Goal: Feedback & Contribution: Leave review/rating

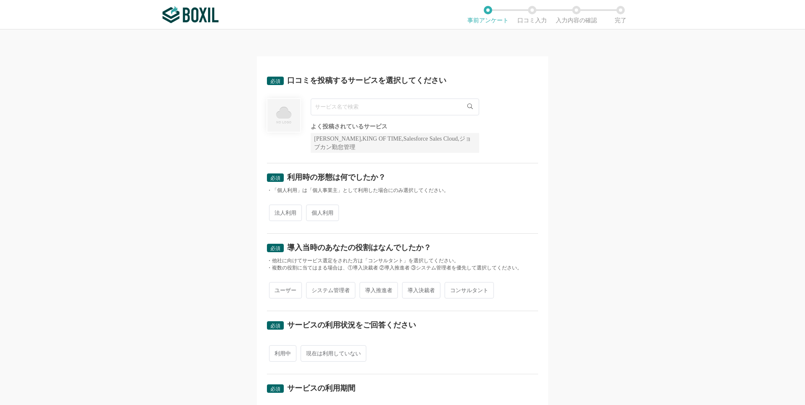
click at [469, 107] on icon at bounding box center [470, 106] width 5 height 5
click at [426, 108] on input "text" at bounding box center [395, 107] width 169 height 17
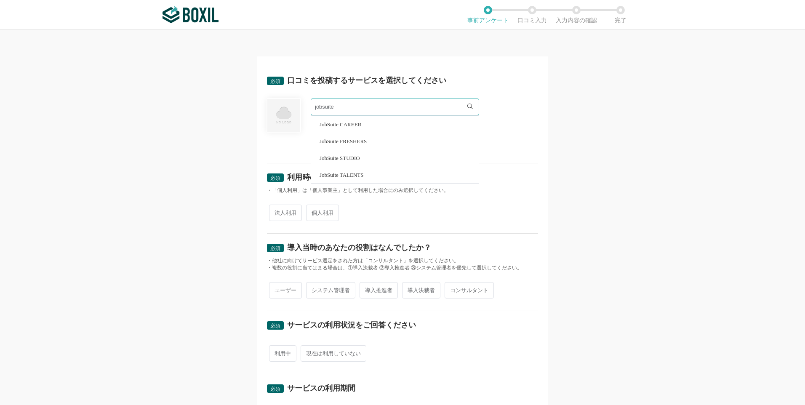
click at [390, 120] on li "JobSuite CAREER" at bounding box center [395, 124] width 168 height 17
type input "JobSuite CAREER"
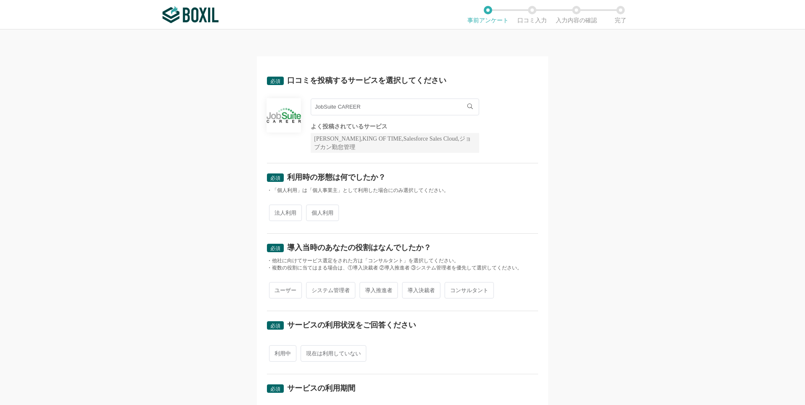
click at [285, 215] on span "法人利用" at bounding box center [285, 213] width 33 height 16
click at [277, 211] on input "法人利用" at bounding box center [273, 208] width 5 height 5
radio input "true"
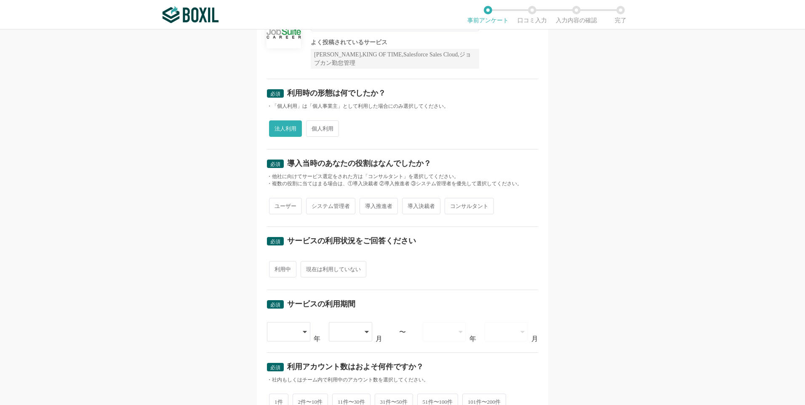
click at [279, 202] on span "ユーザー" at bounding box center [285, 206] width 33 height 16
click at [277, 202] on input "ユーザー" at bounding box center [273, 201] width 5 height 5
radio input "true"
click at [320, 205] on span "システム管理者" at bounding box center [330, 206] width 49 height 16
click at [314, 205] on input "システム管理者" at bounding box center [310, 201] width 5 height 5
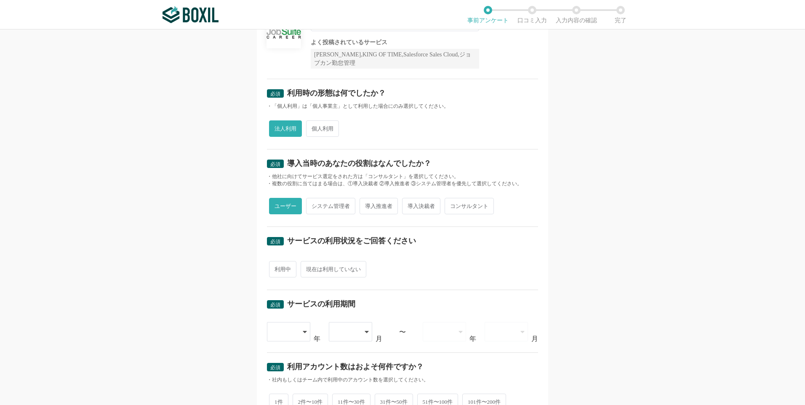
radio input "true"
radio input "false"
click at [284, 272] on span "利用中" at bounding box center [282, 269] width 27 height 16
click at [277, 268] on input "利用中" at bounding box center [273, 264] width 5 height 5
radio input "true"
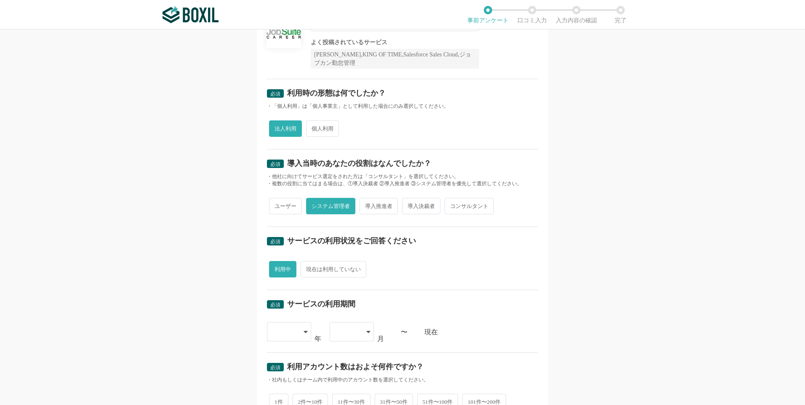
click at [304, 330] on icon at bounding box center [306, 332] width 4 height 7
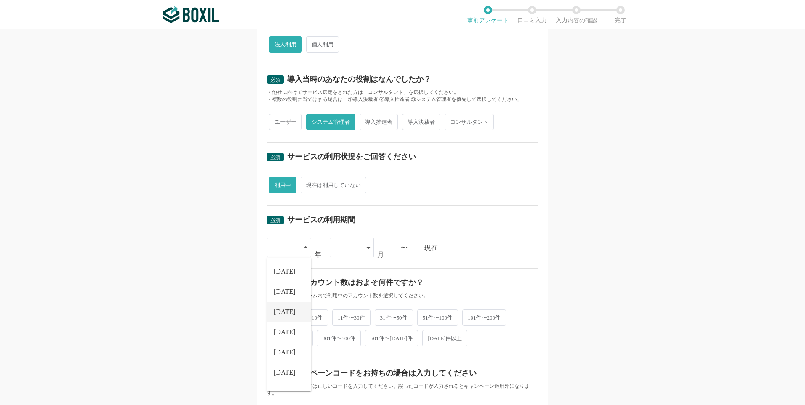
scroll to position [126, 0]
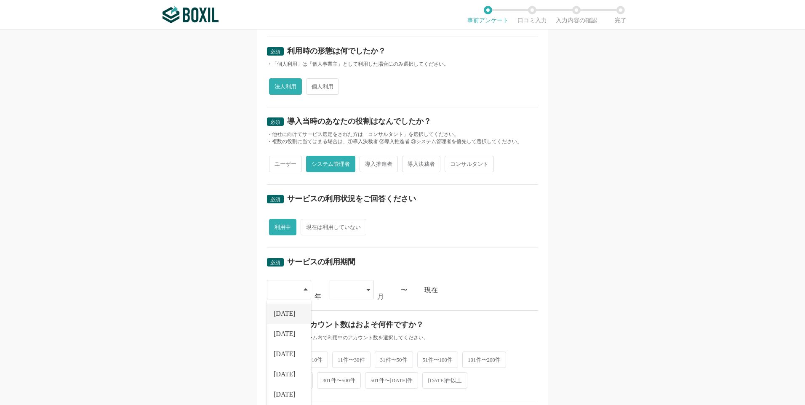
click at [284, 313] on span "[DATE]" at bounding box center [285, 313] width 22 height 7
click at [350, 289] on div at bounding box center [347, 290] width 25 height 19
click at [341, 372] on span "04" at bounding box center [340, 374] width 7 height 7
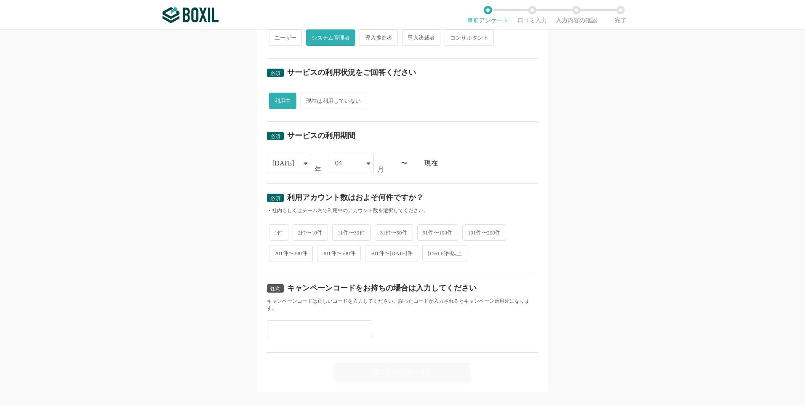
click at [451, 233] on span "51件〜100件" at bounding box center [437, 233] width 41 height 16
click at [425, 231] on input "51件〜100件" at bounding box center [422, 228] width 5 height 5
radio input "true"
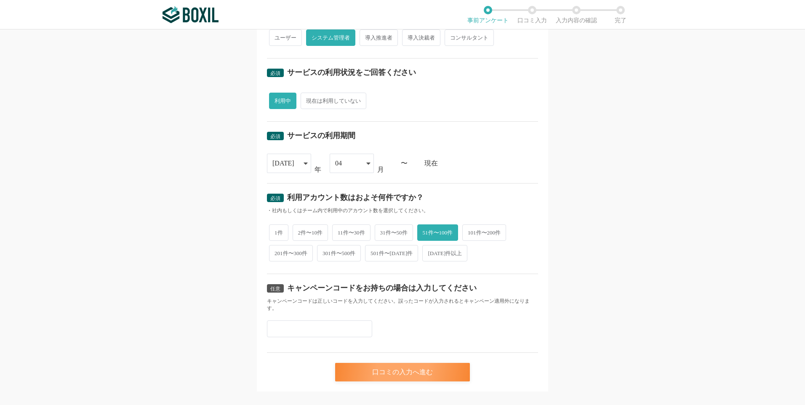
click at [393, 374] on div "口コミの入力へ進む" at bounding box center [402, 372] width 135 height 19
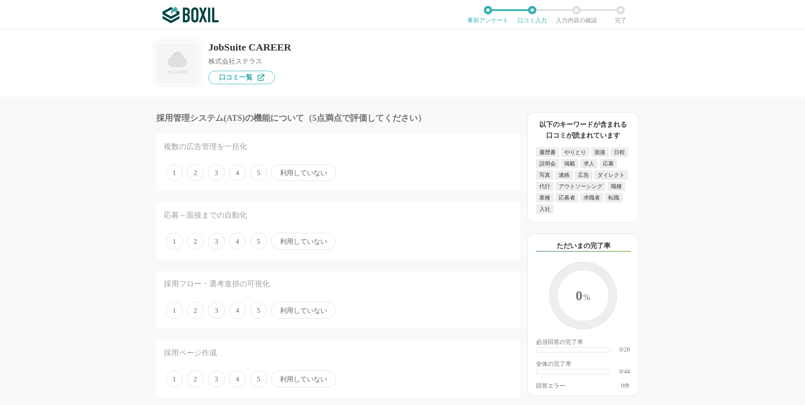
click at [302, 173] on span "利用していない" at bounding box center [303, 172] width 65 height 17
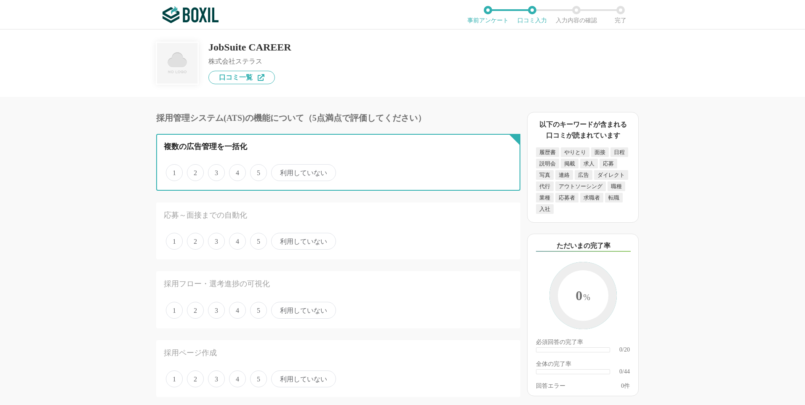
click at [279, 171] on input "利用していない" at bounding box center [275, 168] width 5 height 5
radio input "true"
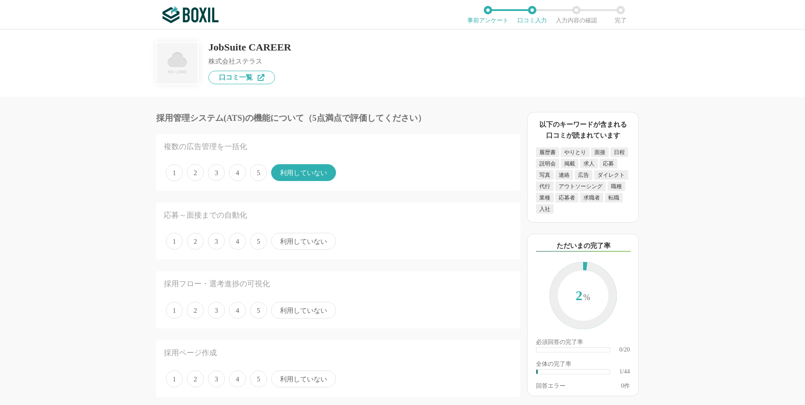
click at [300, 236] on span "利用していない" at bounding box center [303, 241] width 65 height 17
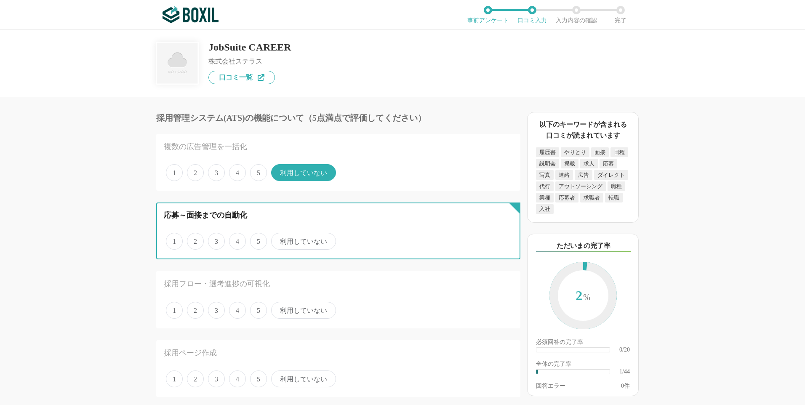
click at [279, 236] on input "利用していない" at bounding box center [275, 236] width 5 height 5
radio input "true"
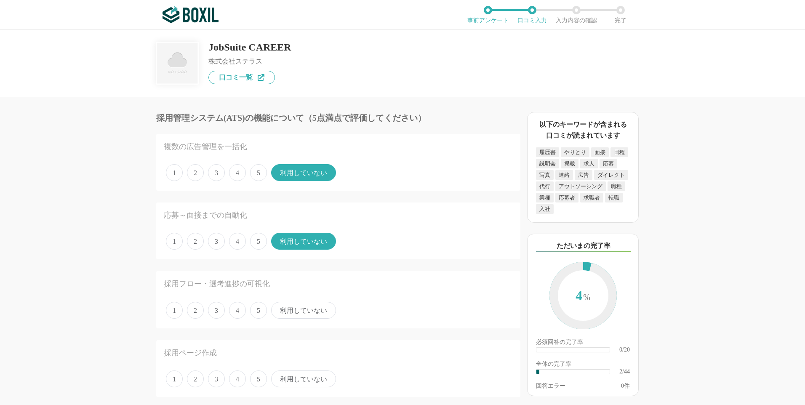
click at [238, 309] on span "4" at bounding box center [237, 310] width 17 height 17
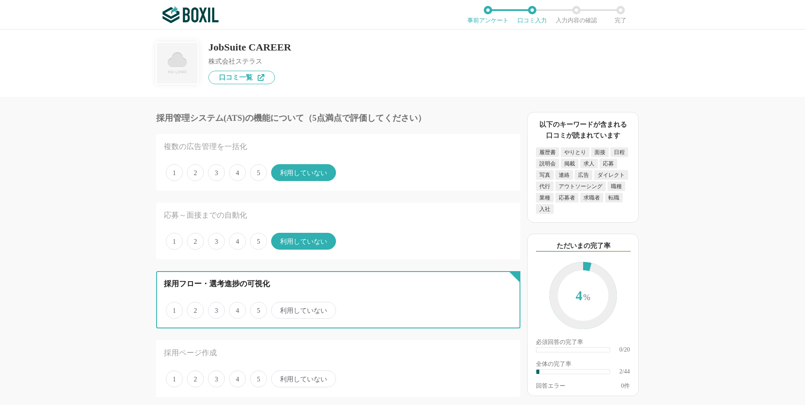
click at [237, 309] on input "4" at bounding box center [233, 305] width 5 height 5
radio input "true"
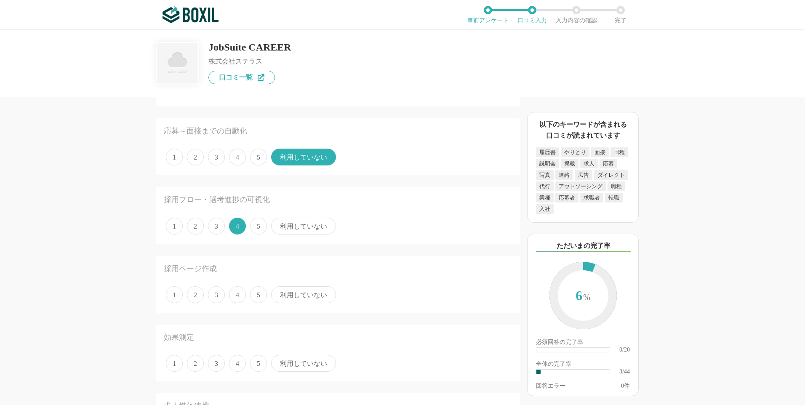
click at [257, 294] on span "5" at bounding box center [258, 294] width 17 height 17
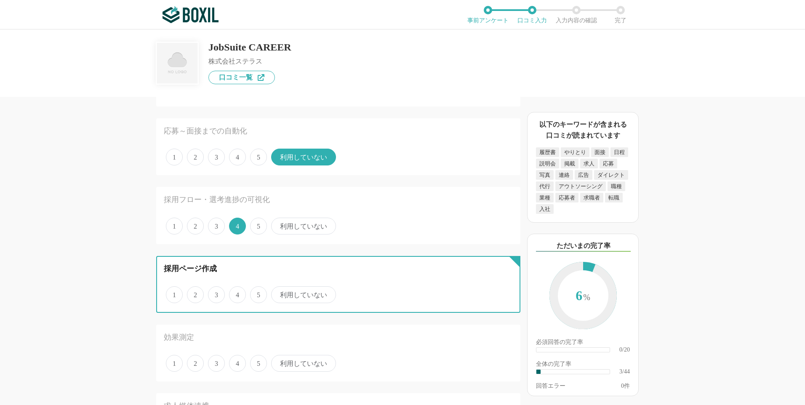
click at [257, 293] on input "5" at bounding box center [254, 290] width 5 height 5
radio input "true"
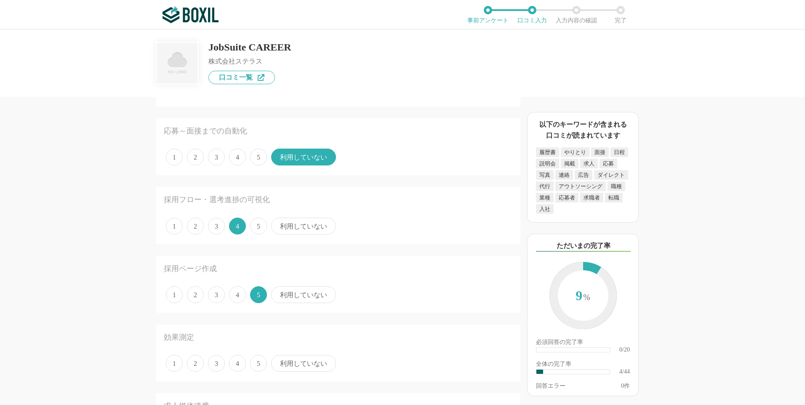
click at [217, 364] on span "3" at bounding box center [216, 363] width 17 height 17
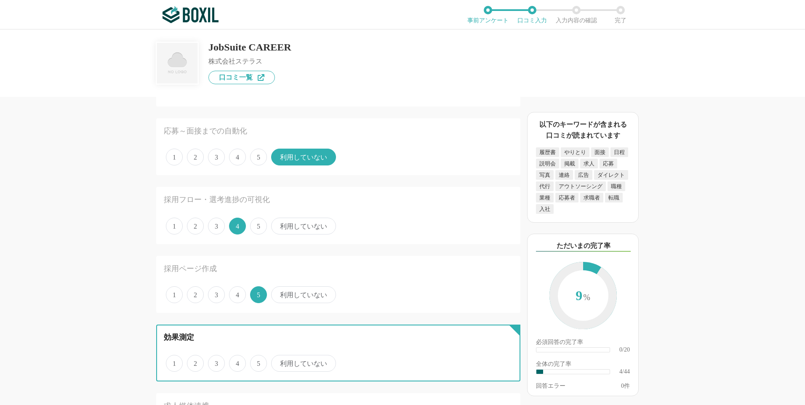
click at [216, 362] on input "3" at bounding box center [212, 358] width 5 height 5
radio input "true"
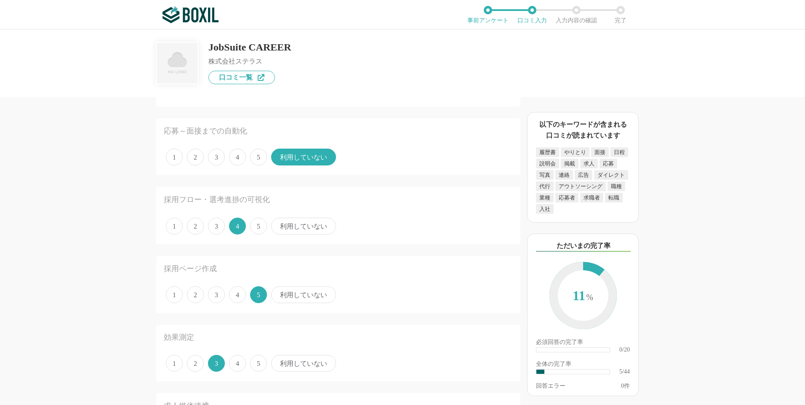
click at [193, 364] on span "2" at bounding box center [195, 363] width 17 height 17
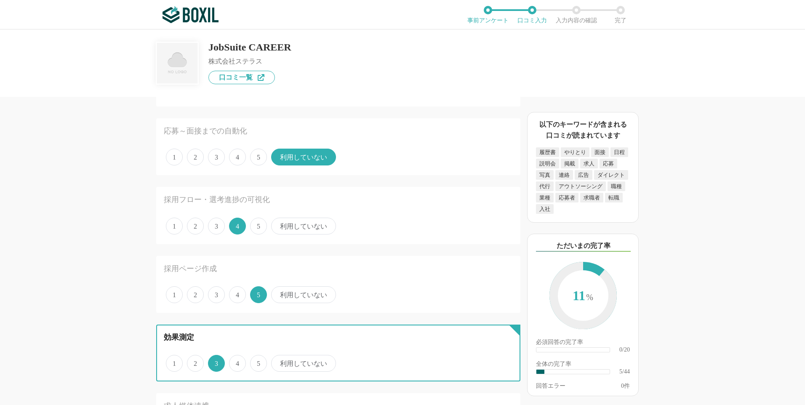
click at [193, 362] on input "2" at bounding box center [191, 358] width 5 height 5
radio input "true"
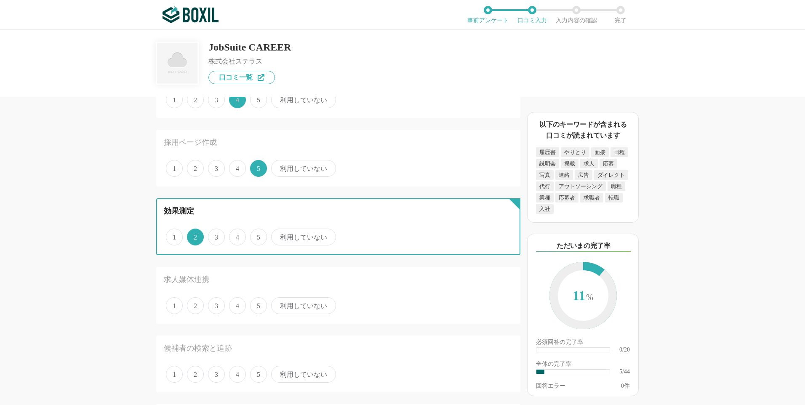
scroll to position [295, 0]
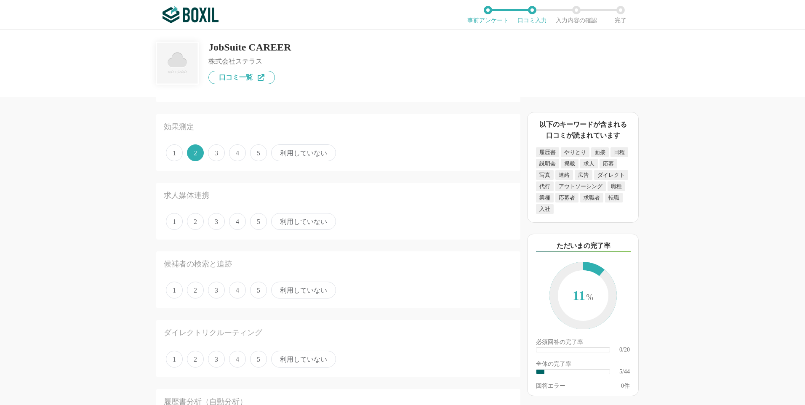
click at [302, 222] on span "利用していない" at bounding box center [303, 221] width 65 height 17
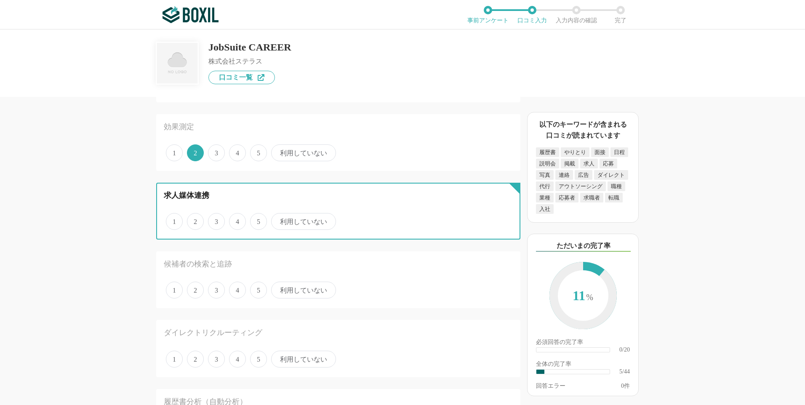
click at [279, 220] on input "利用していない" at bounding box center [275, 216] width 5 height 5
radio input "true"
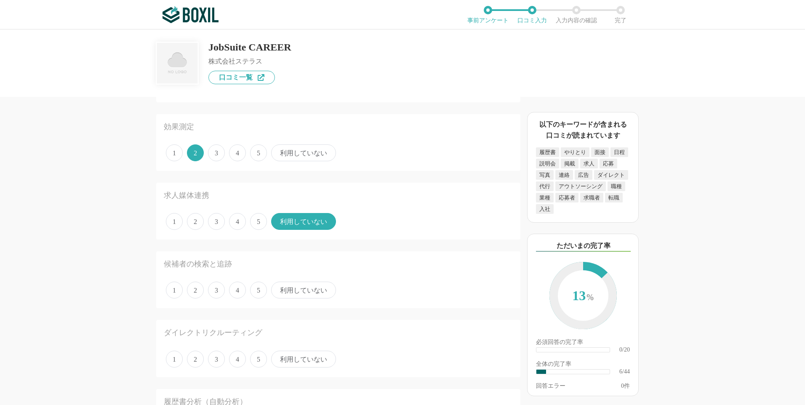
click at [261, 291] on span "5" at bounding box center [258, 290] width 17 height 17
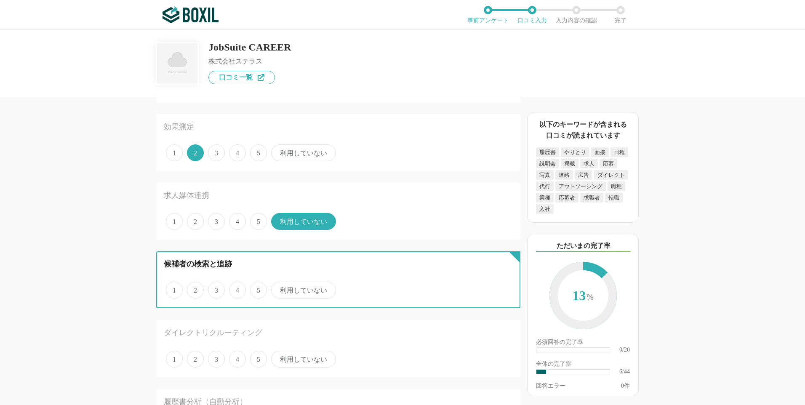
click at [258, 289] on input "5" at bounding box center [254, 285] width 5 height 5
radio input "true"
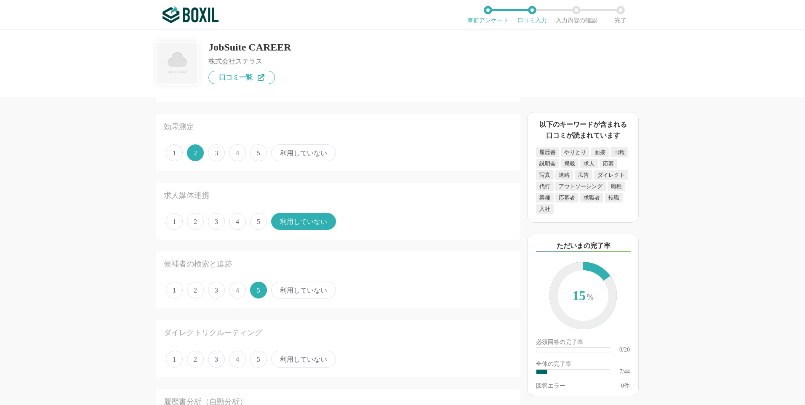
click at [219, 361] on span "3" at bounding box center [216, 359] width 17 height 17
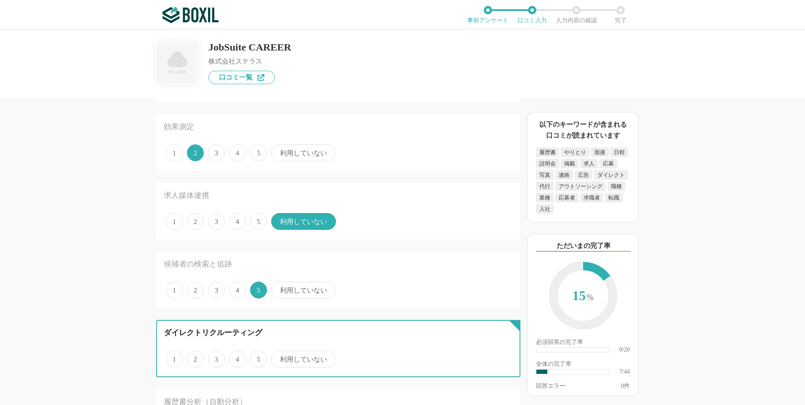
click at [216, 358] on input "3" at bounding box center [212, 354] width 5 height 5
radio input "true"
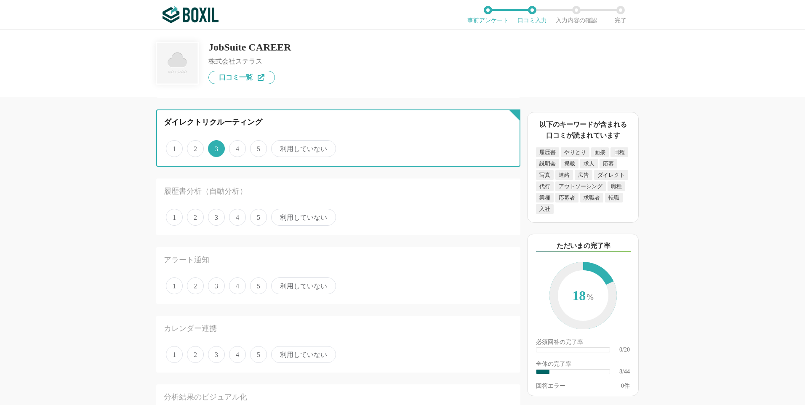
scroll to position [548, 0]
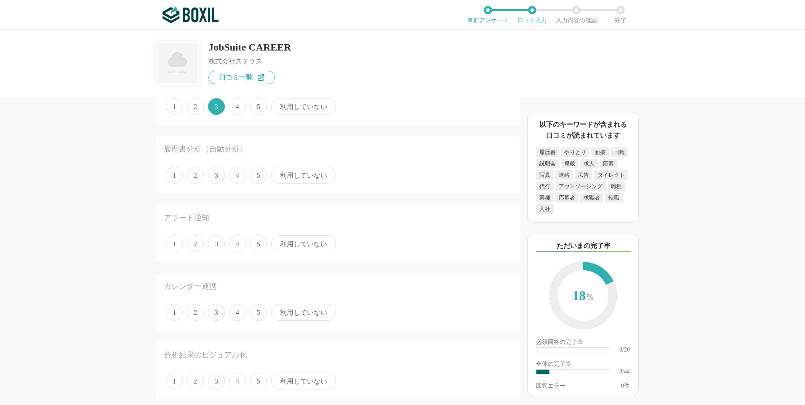
click at [193, 176] on span "2" at bounding box center [195, 175] width 17 height 17
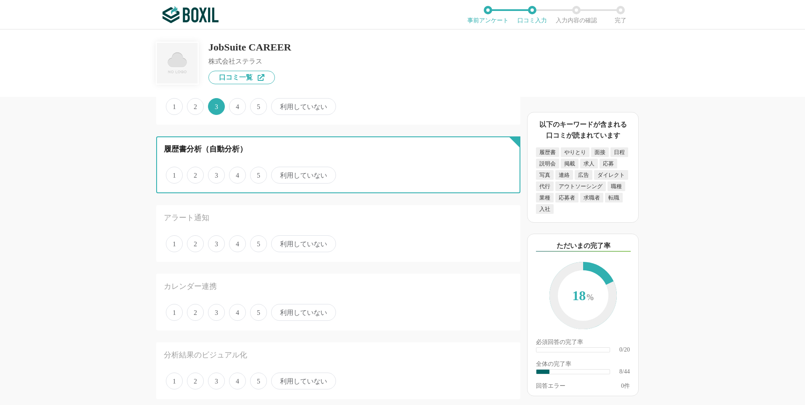
click at [193, 174] on input "2" at bounding box center [191, 170] width 5 height 5
radio input "true"
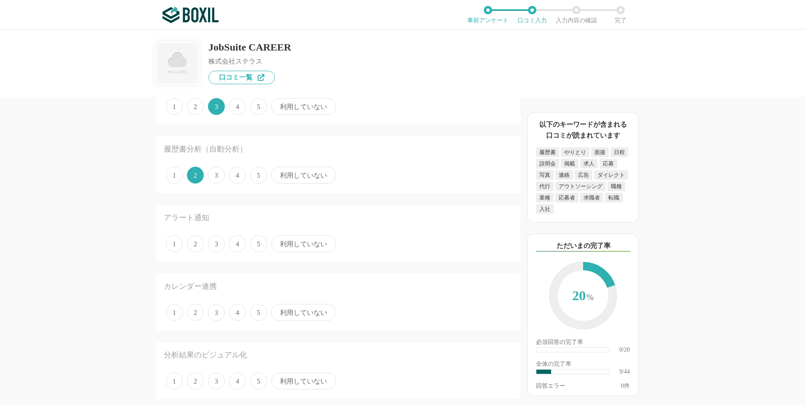
click at [178, 246] on span "1" at bounding box center [174, 243] width 17 height 17
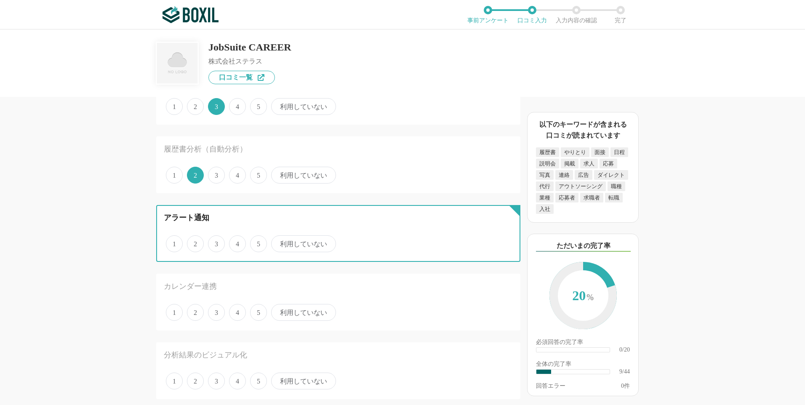
click at [174, 242] on input "1" at bounding box center [170, 239] width 5 height 5
radio input "true"
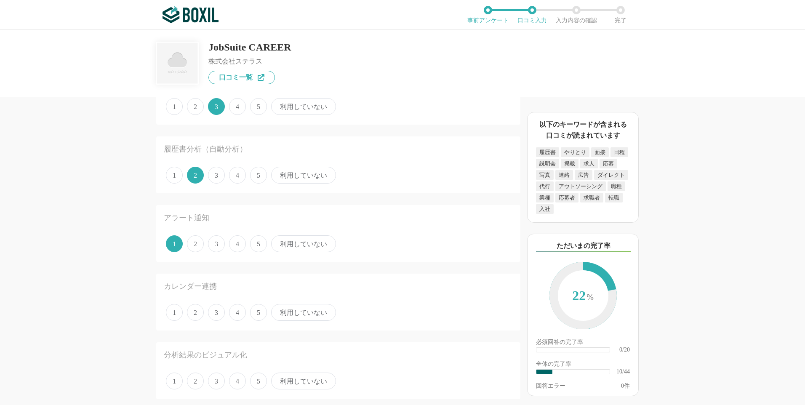
click at [287, 312] on span "利用していない" at bounding box center [303, 312] width 65 height 17
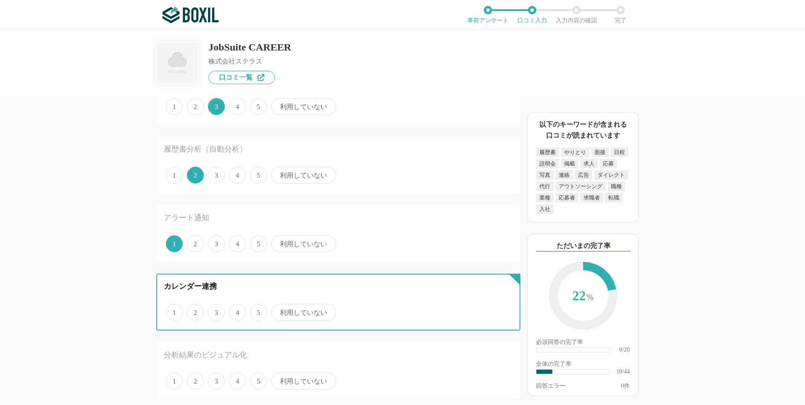
click at [279, 311] on input "利用していない" at bounding box center [275, 307] width 5 height 5
radio input "true"
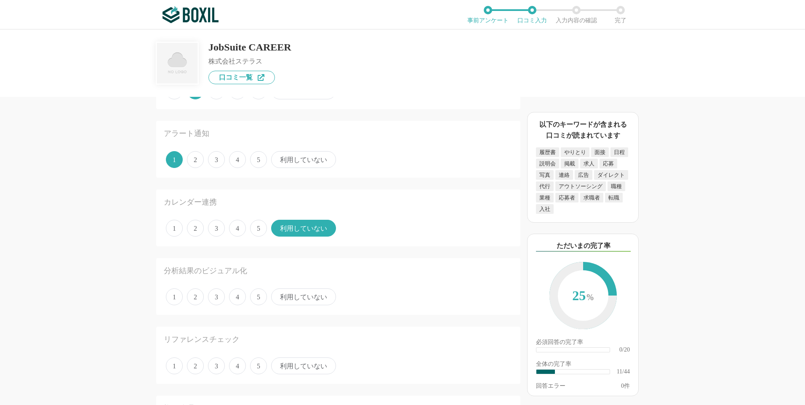
click at [194, 298] on span "2" at bounding box center [195, 297] width 17 height 17
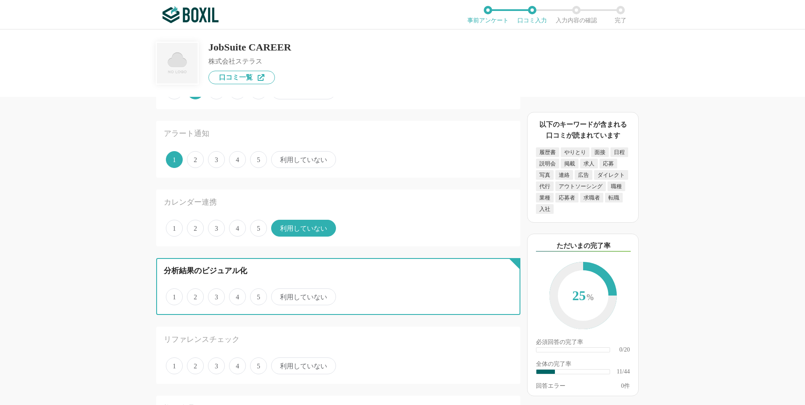
click at [194, 295] on input "2" at bounding box center [191, 292] width 5 height 5
radio input "true"
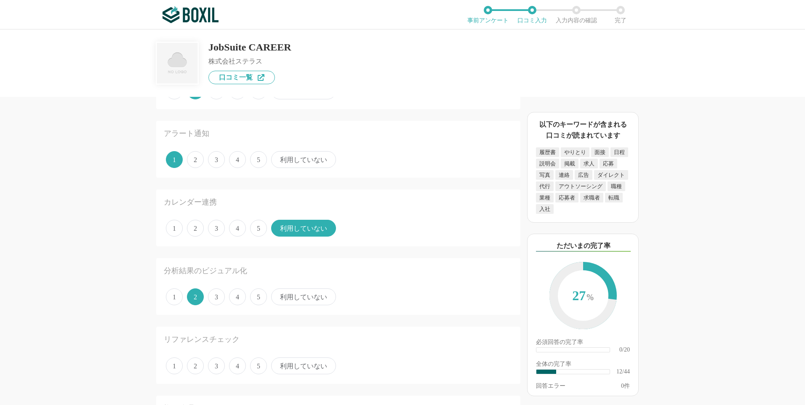
click at [180, 366] on span "1" at bounding box center [174, 366] width 17 height 17
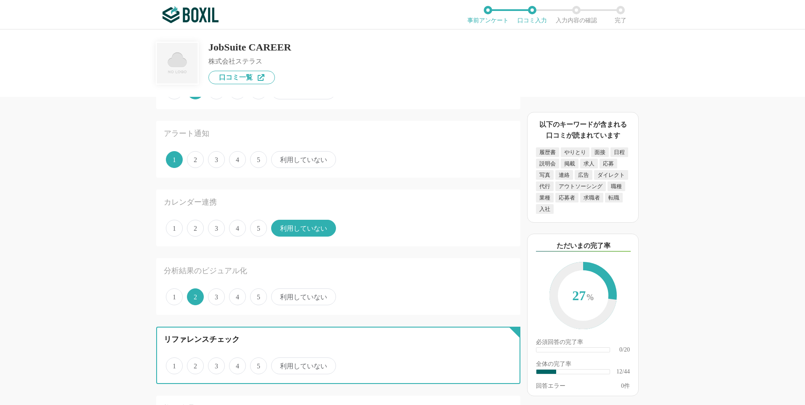
click at [174, 364] on input "1" at bounding box center [170, 361] width 5 height 5
radio input "true"
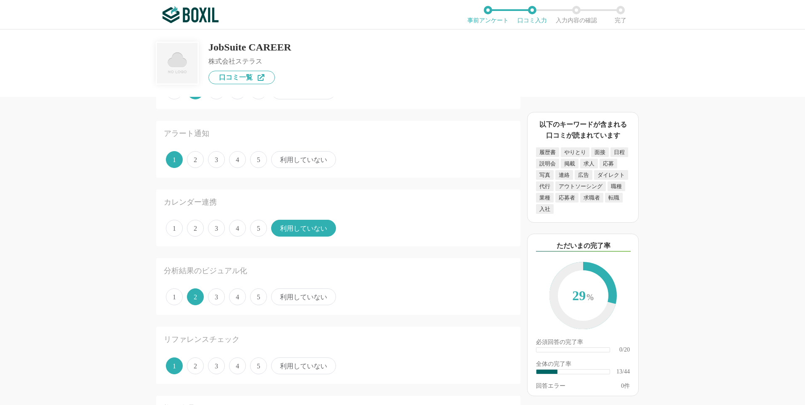
click at [316, 364] on span "利用していない" at bounding box center [303, 366] width 65 height 17
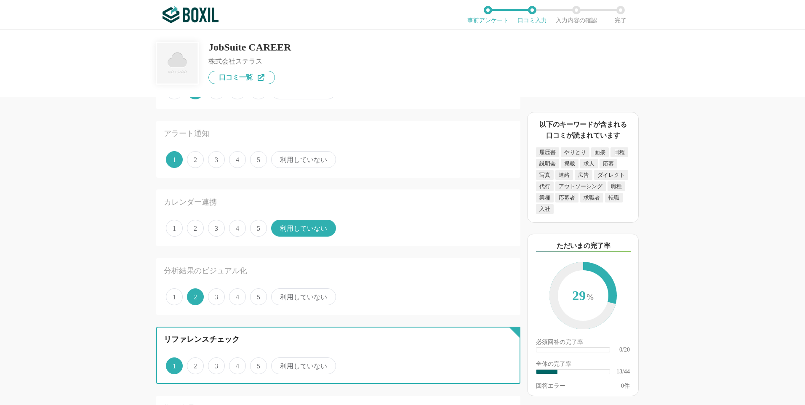
click at [279, 364] on input "利用していない" at bounding box center [275, 361] width 5 height 5
radio input "true"
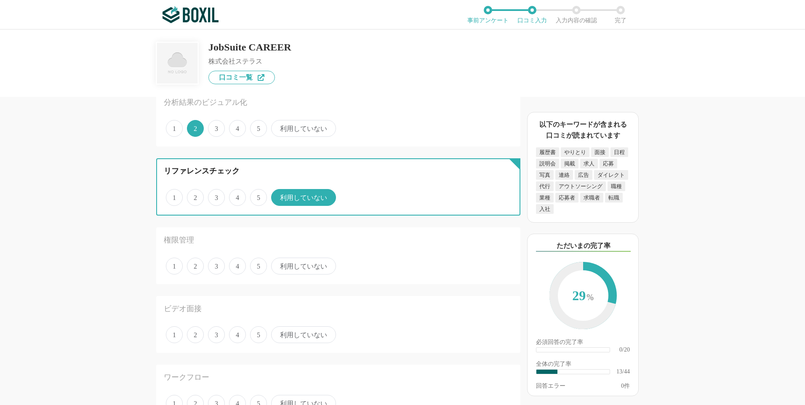
scroll to position [843, 0]
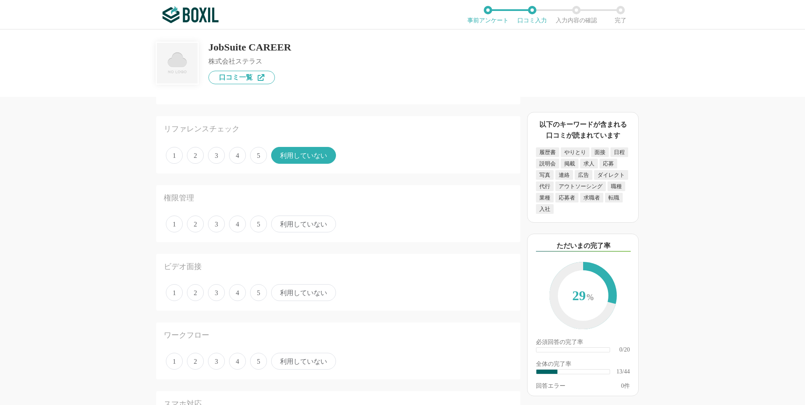
click at [238, 223] on span "4" at bounding box center [237, 224] width 17 height 17
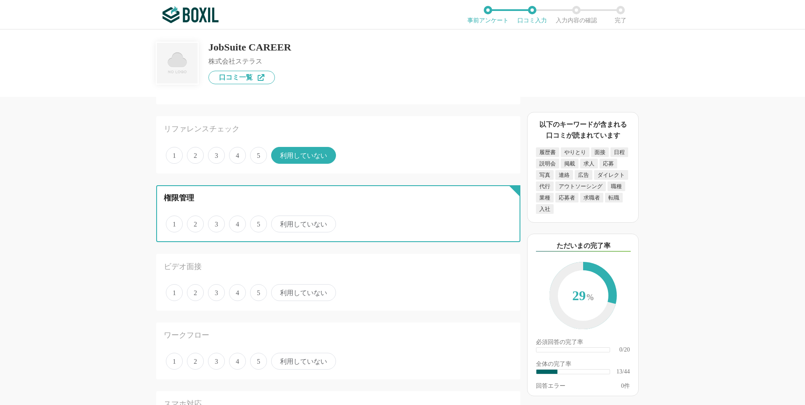
click at [237, 222] on input "4" at bounding box center [233, 219] width 5 height 5
radio input "true"
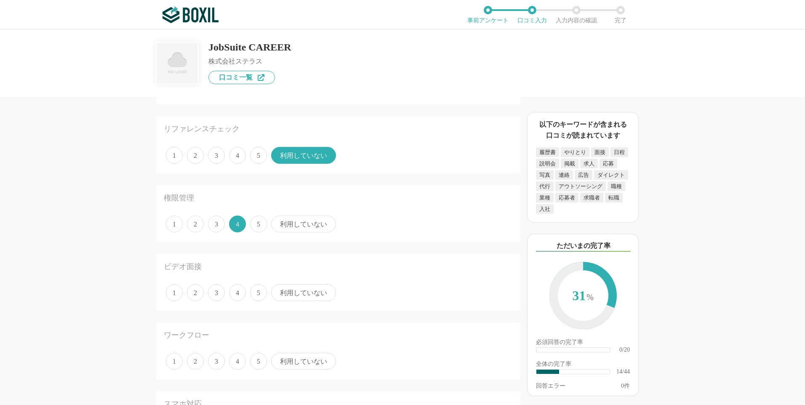
click at [286, 290] on span "利用していない" at bounding box center [303, 292] width 65 height 17
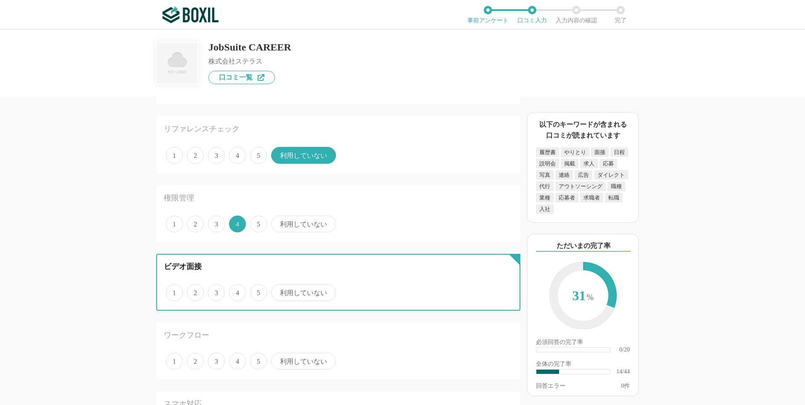
click at [279, 290] on input "利用していない" at bounding box center [275, 288] width 5 height 5
radio input "true"
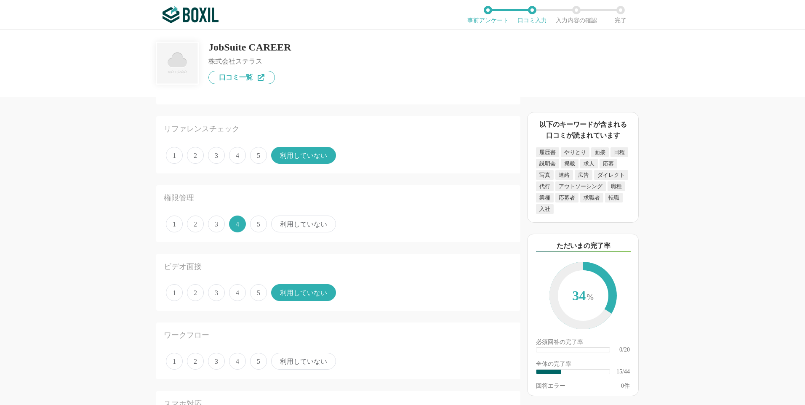
click at [296, 359] on span "利用していない" at bounding box center [303, 361] width 65 height 17
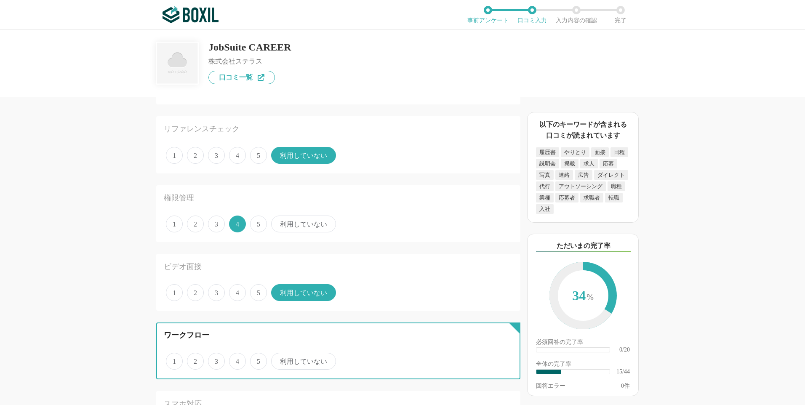
click at [279, 359] on input "利用していない" at bounding box center [275, 356] width 5 height 5
radio input "true"
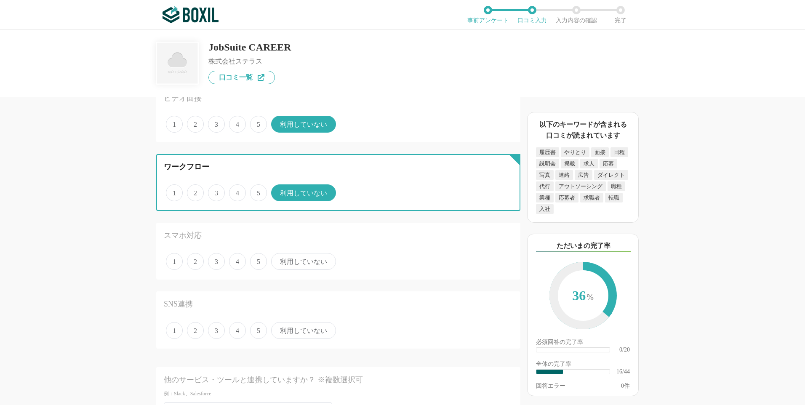
scroll to position [1053, 0]
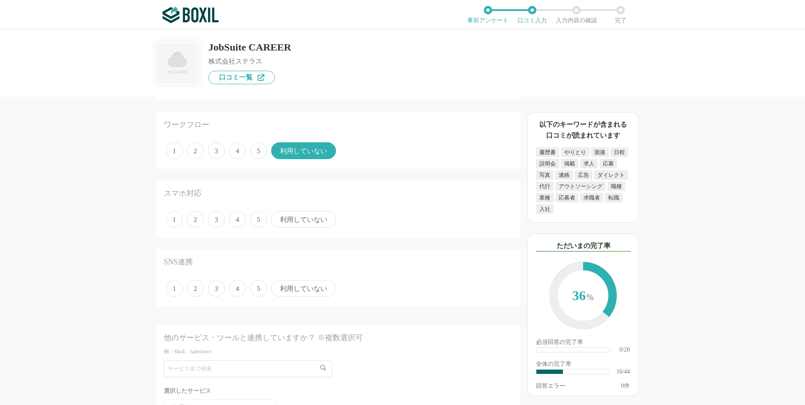
click at [216, 216] on span "3" at bounding box center [216, 219] width 17 height 17
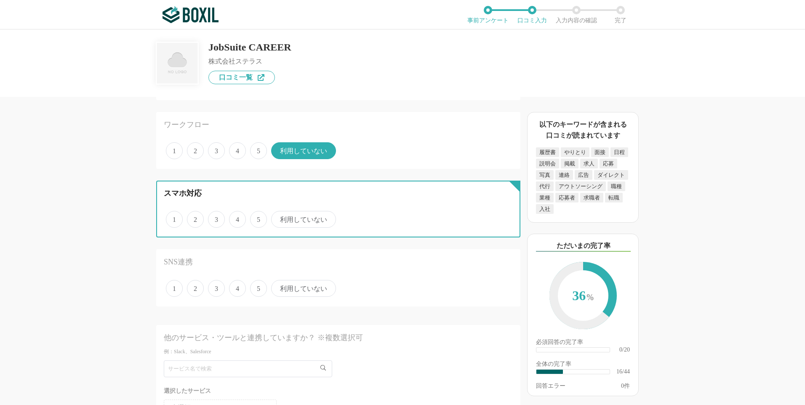
click at [216, 216] on input "3" at bounding box center [212, 214] width 5 height 5
radio input "true"
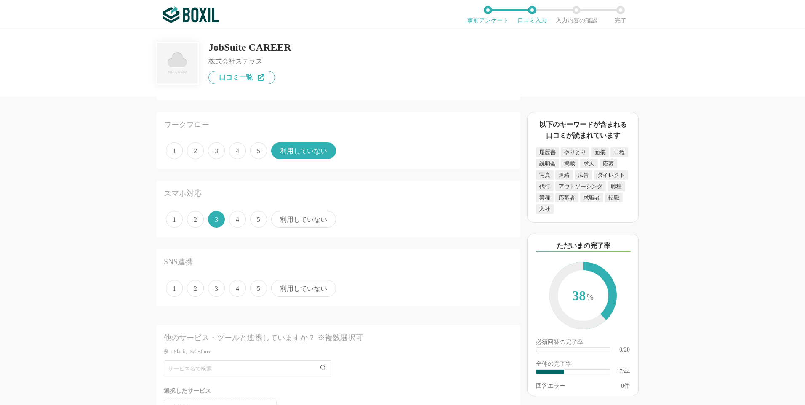
click at [233, 218] on span "4" at bounding box center [237, 219] width 17 height 17
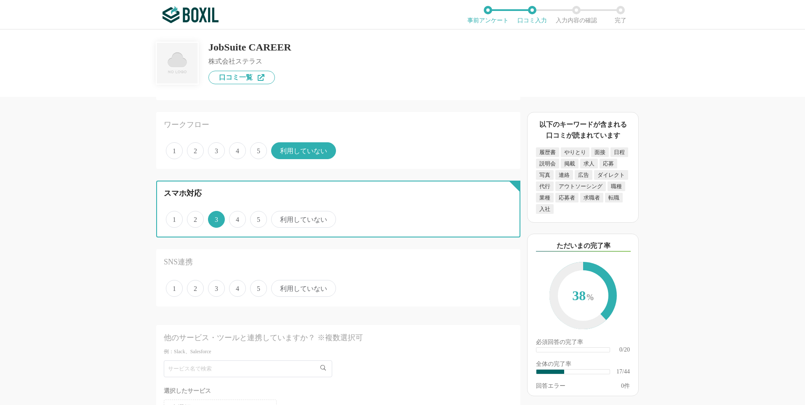
click at [233, 218] on input "4" at bounding box center [233, 214] width 5 height 5
radio input "true"
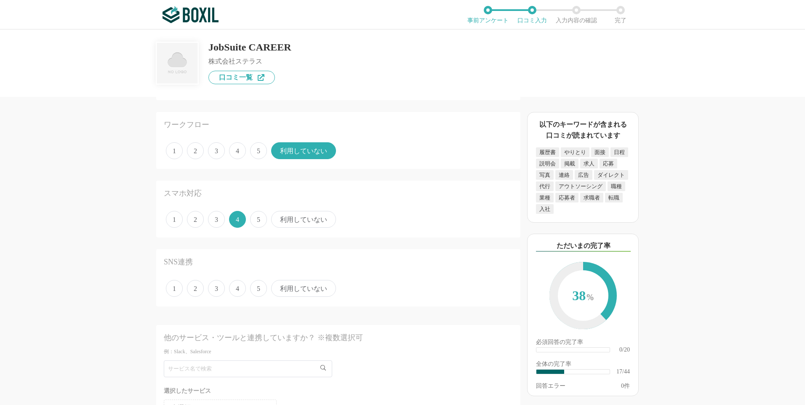
click at [294, 289] on span "利用していない" at bounding box center [303, 288] width 65 height 17
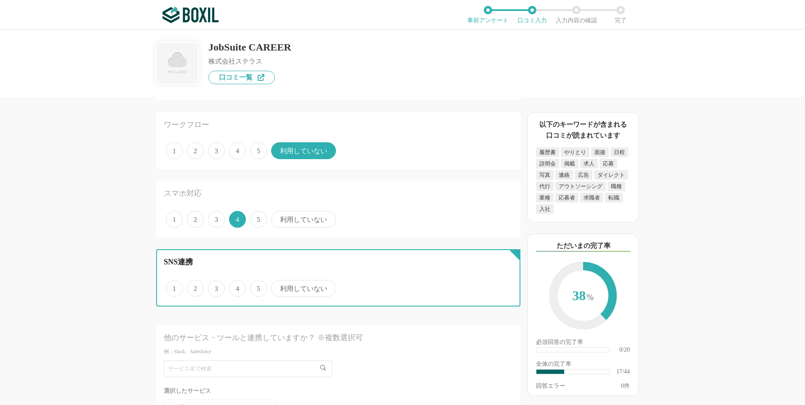
click at [279, 287] on input "利用していない" at bounding box center [275, 283] width 5 height 5
radio input "true"
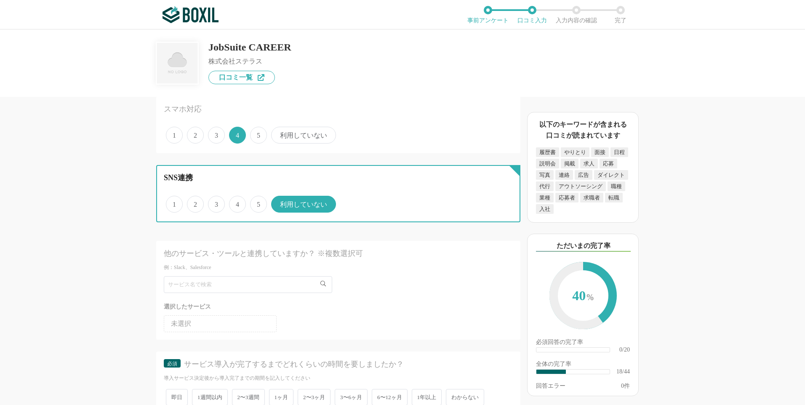
scroll to position [1222, 0]
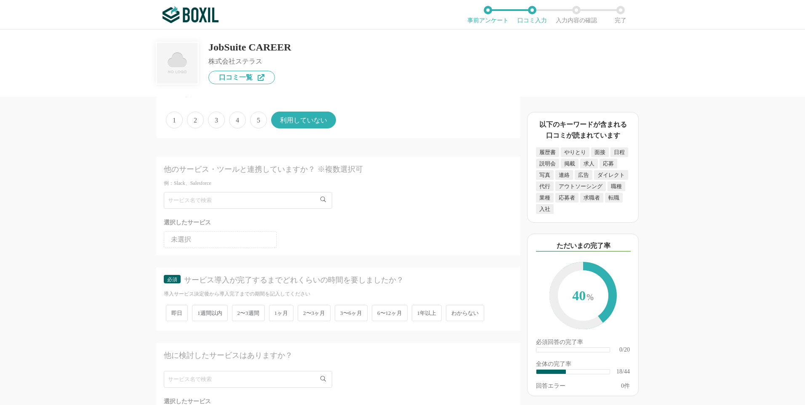
click at [468, 313] on span "わからない" at bounding box center [465, 313] width 38 height 16
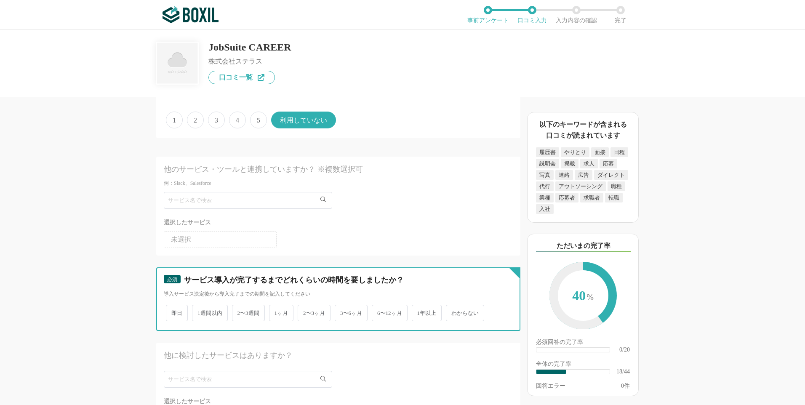
click at [454, 312] on input "わからない" at bounding box center [450, 308] width 5 height 5
radio input "true"
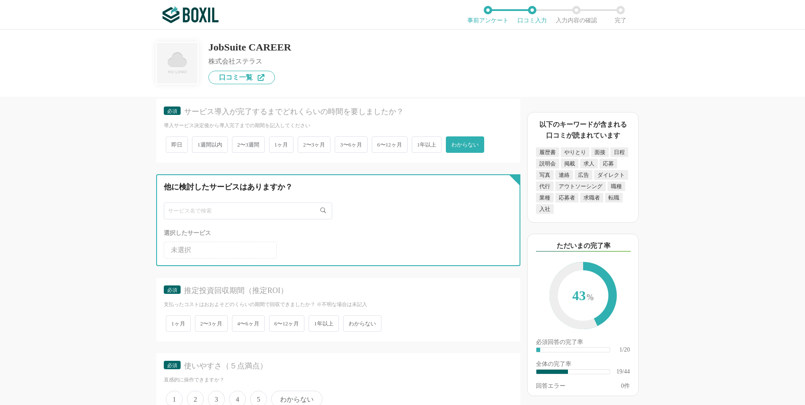
click at [260, 211] on input "text" at bounding box center [248, 211] width 169 height 17
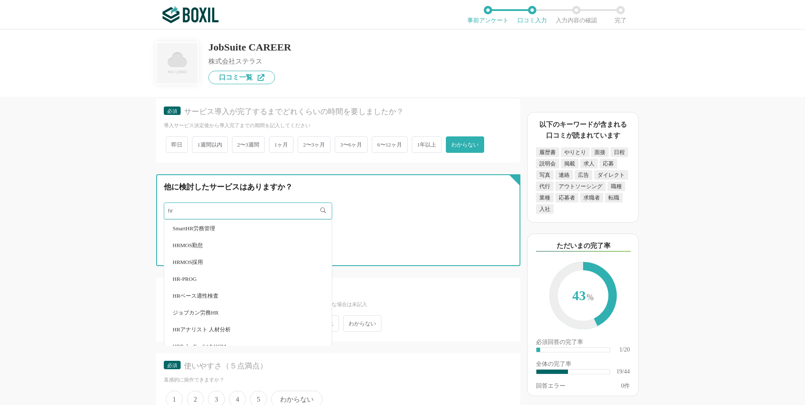
type input "hr"
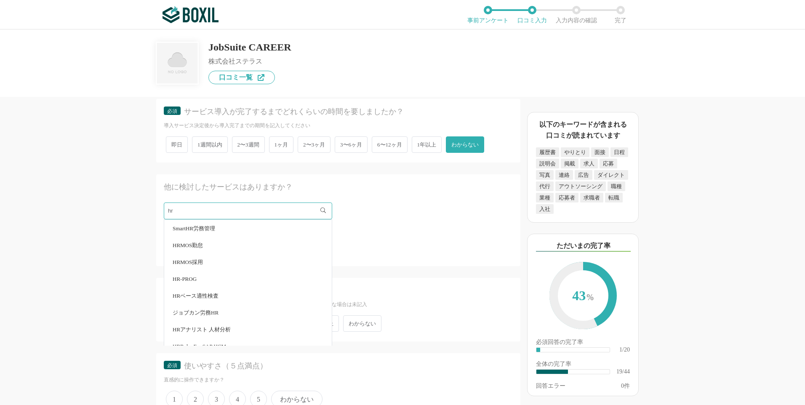
click at [190, 259] on li "HRMOS採用" at bounding box center [248, 262] width 168 height 17
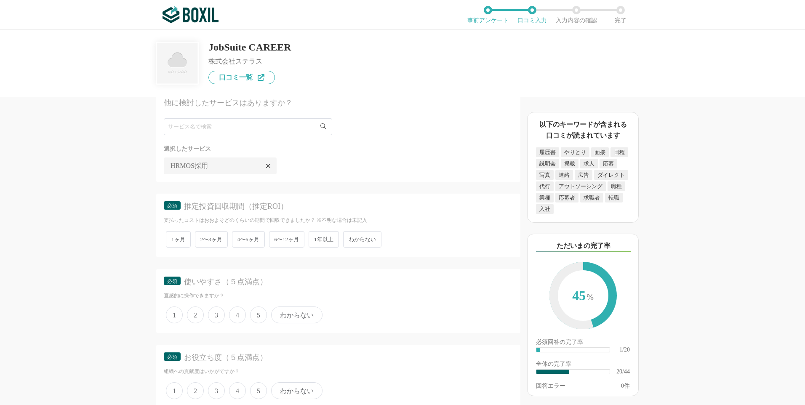
click at [375, 240] on span "わからない" at bounding box center [362, 239] width 38 height 16
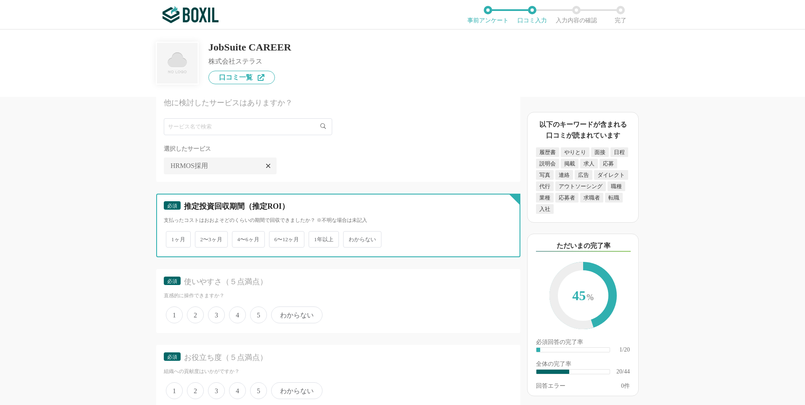
click at [351, 238] on input "わからない" at bounding box center [347, 235] width 5 height 5
radio input "true"
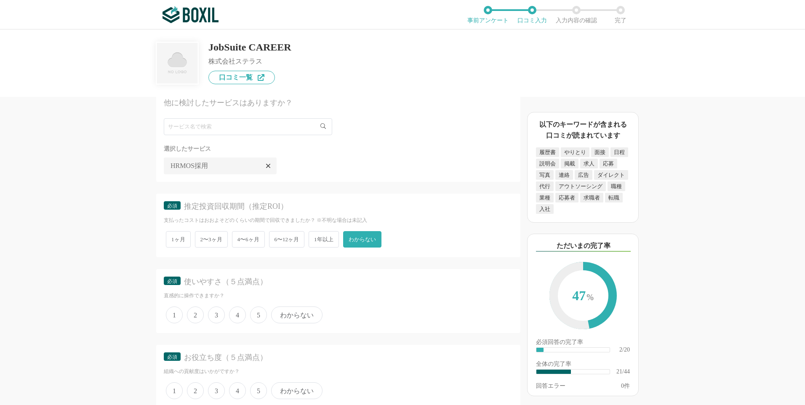
click at [237, 318] on span "4" at bounding box center [237, 315] width 17 height 17
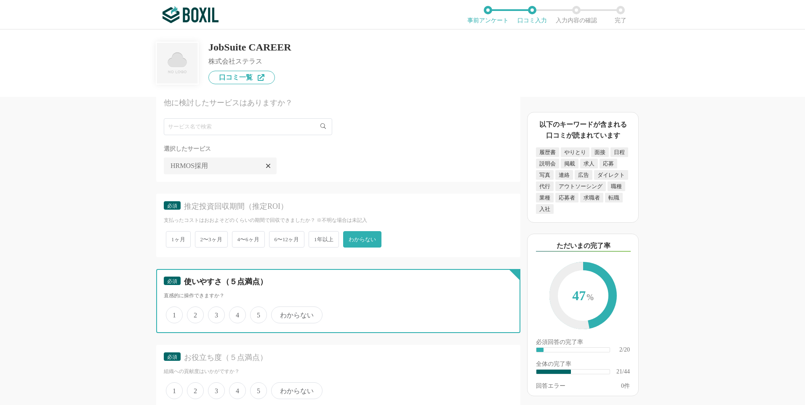
click at [237, 313] on input "4" at bounding box center [233, 310] width 5 height 5
radio input "true"
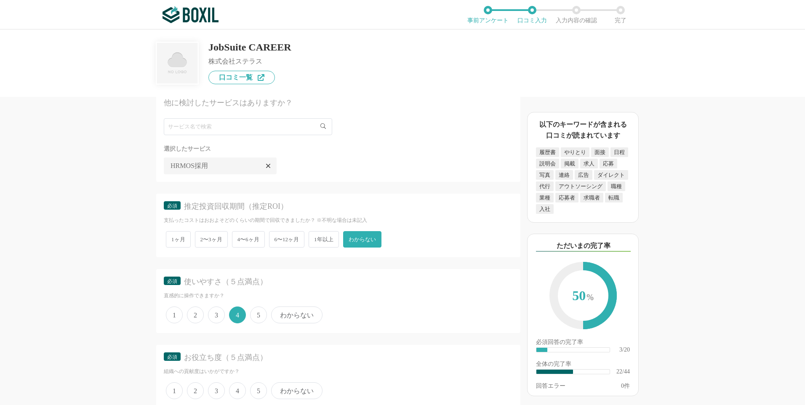
click at [259, 391] on span "5" at bounding box center [258, 390] width 17 height 17
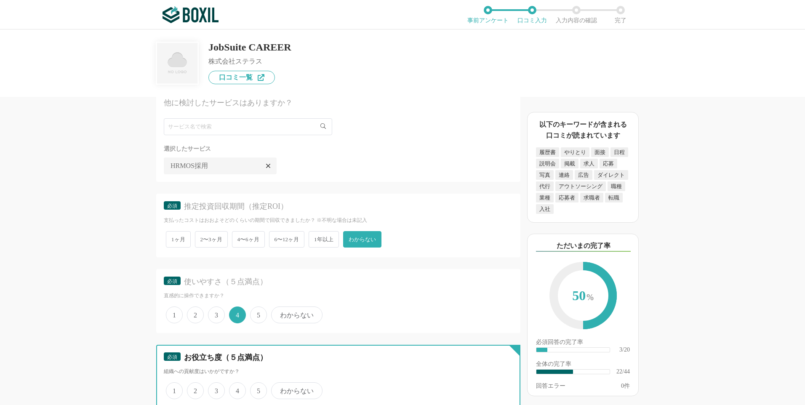
click at [258, 389] on input "5" at bounding box center [254, 386] width 5 height 5
radio input "true"
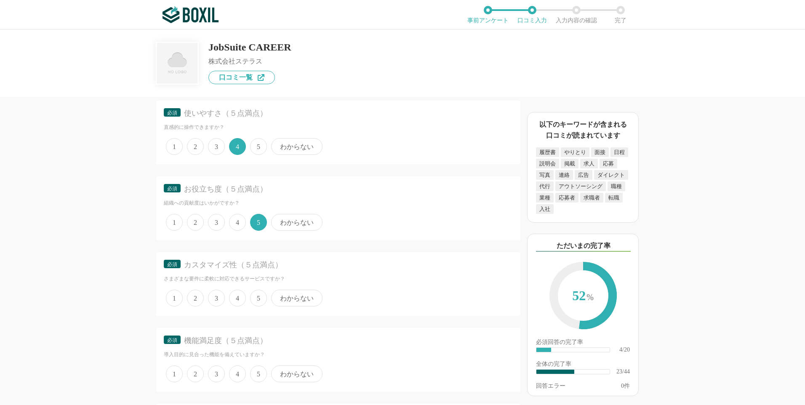
click at [238, 297] on span "4" at bounding box center [237, 298] width 17 height 17
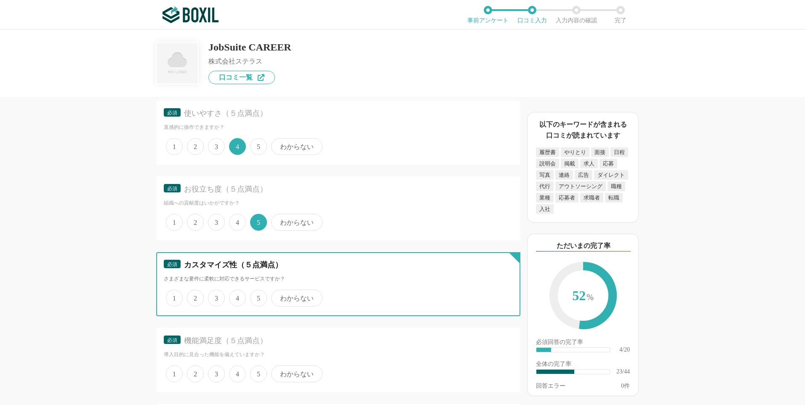
click at [237, 297] on input "4" at bounding box center [233, 293] width 5 height 5
radio input "true"
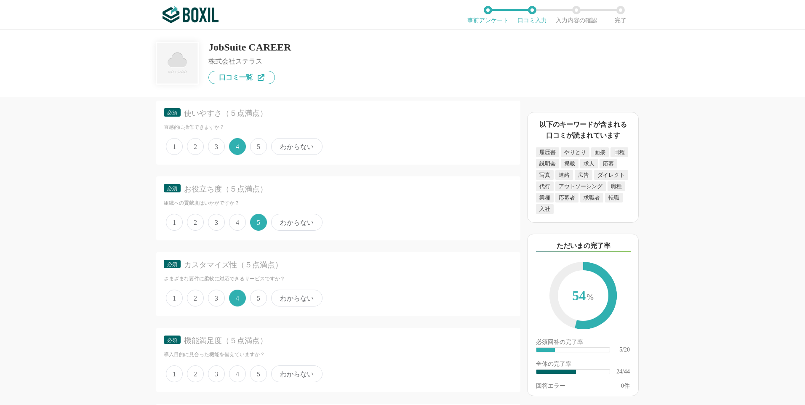
click at [241, 372] on span "4" at bounding box center [237, 374] width 17 height 17
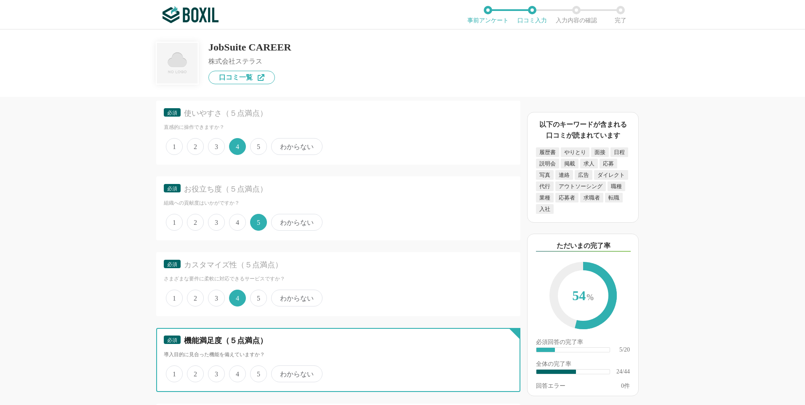
click at [237, 372] on input "4" at bounding box center [233, 369] width 5 height 5
radio input "true"
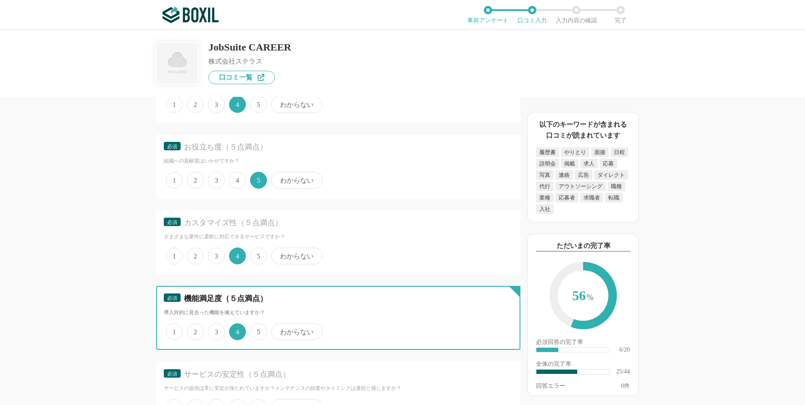
scroll to position [1896, 0]
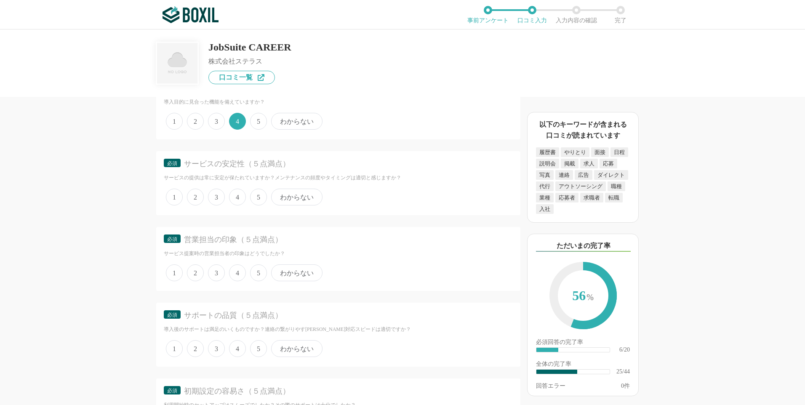
click at [249, 194] on div "1 2 3 4 5 わからない" at bounding box center [338, 197] width 349 height 21
click at [257, 195] on span "5" at bounding box center [258, 197] width 17 height 17
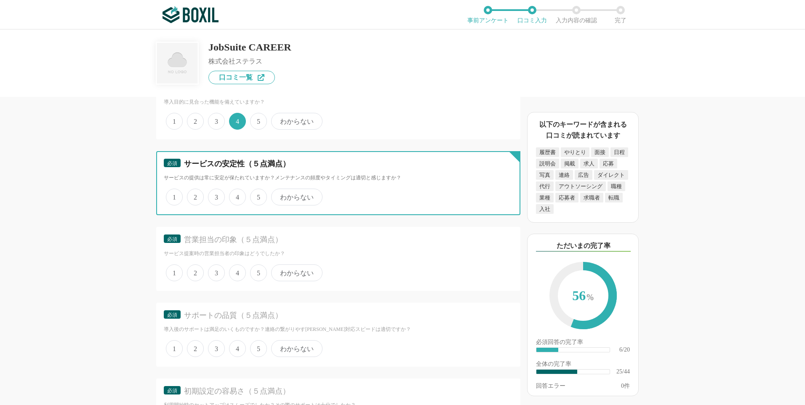
click at [257, 195] on input "5" at bounding box center [254, 192] width 5 height 5
radio input "true"
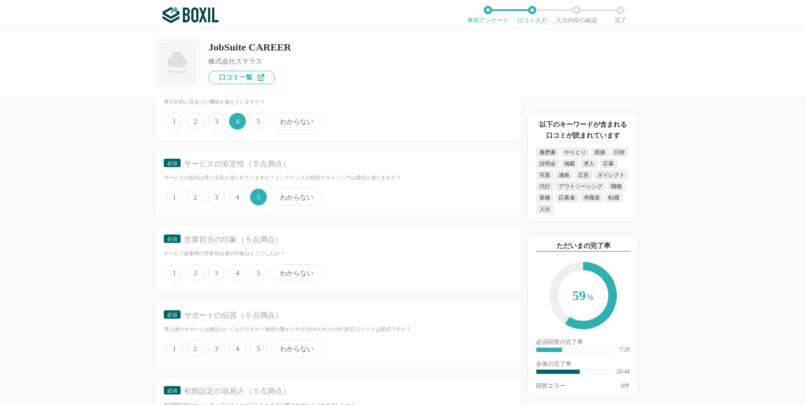
click at [231, 273] on span "4" at bounding box center [237, 273] width 17 height 17
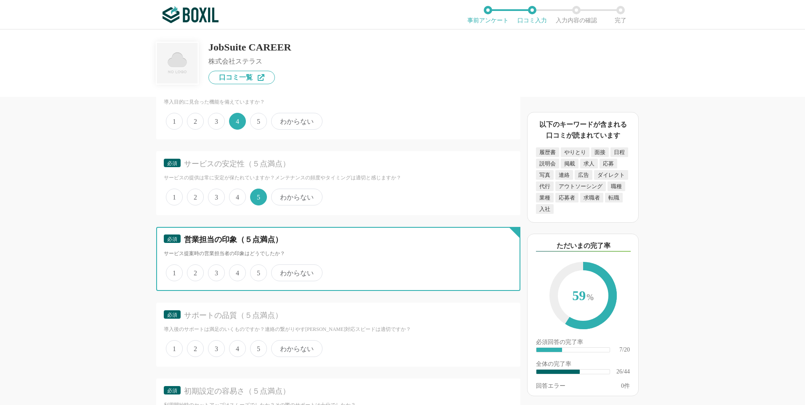
click at [231, 271] on input "4" at bounding box center [233, 268] width 5 height 5
radio input "true"
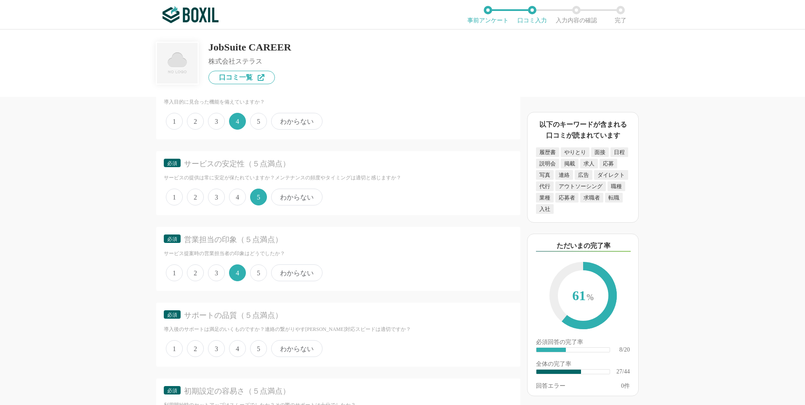
click at [238, 349] on span "4" at bounding box center [237, 348] width 17 height 17
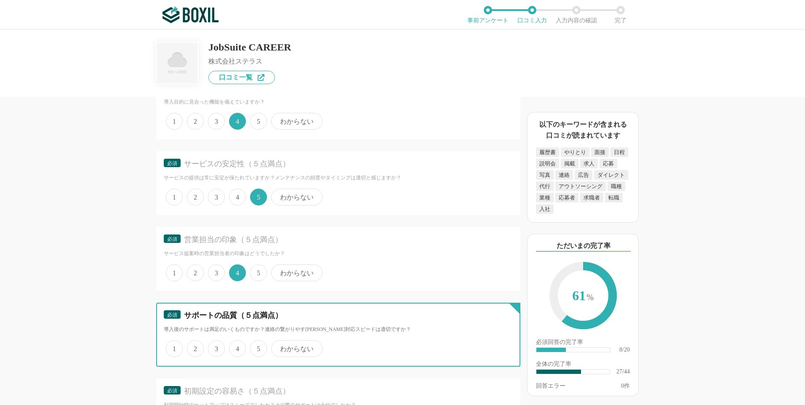
click at [237, 347] on input "4" at bounding box center [233, 344] width 5 height 5
radio input "true"
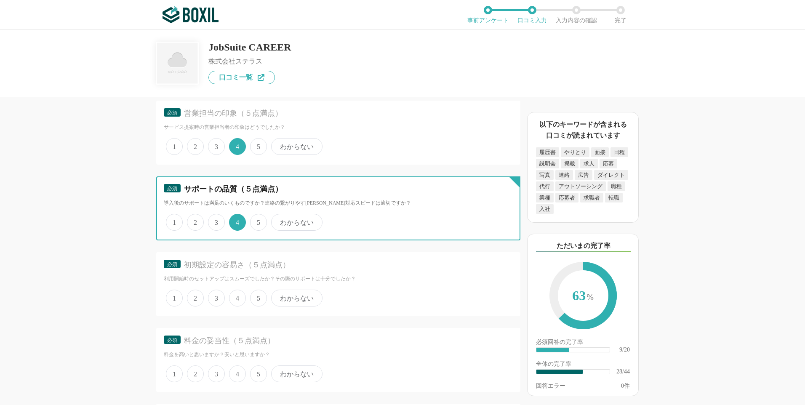
scroll to position [2106, 0]
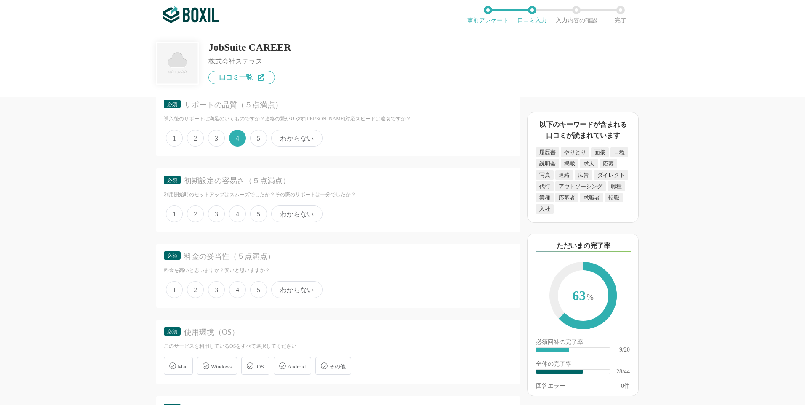
click at [262, 214] on span "5" at bounding box center [258, 214] width 17 height 17
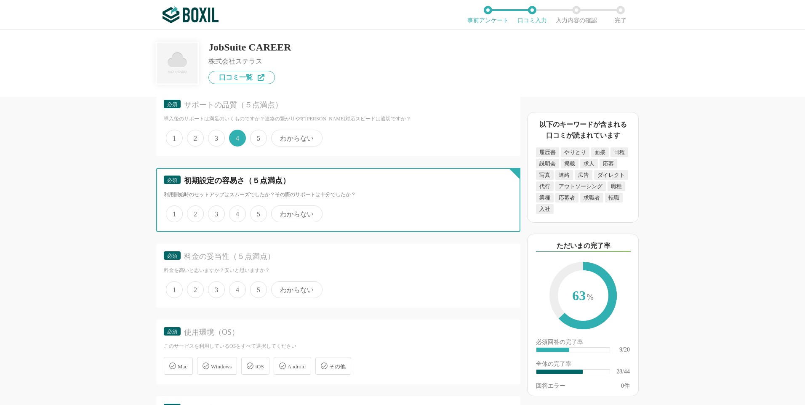
click at [258, 212] on input "5" at bounding box center [254, 209] width 5 height 5
radio input "true"
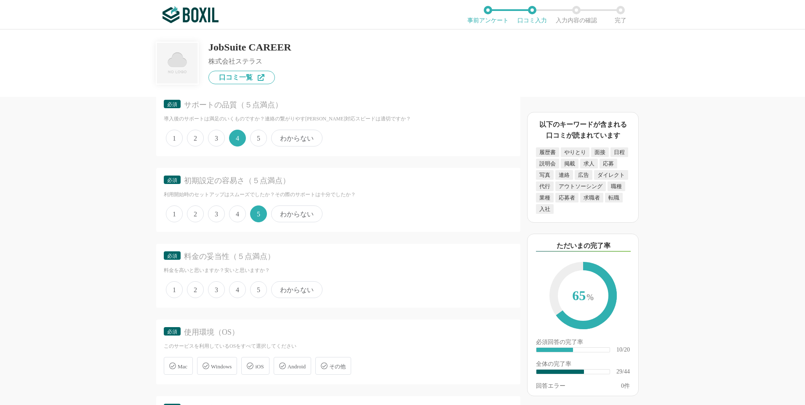
click at [288, 213] on span "わからない" at bounding box center [296, 214] width 51 height 17
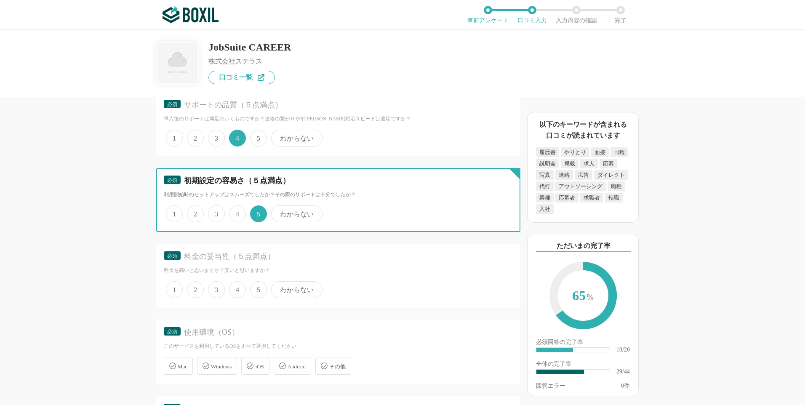
click at [279, 212] on input "わからない" at bounding box center [275, 209] width 5 height 5
radio input "true"
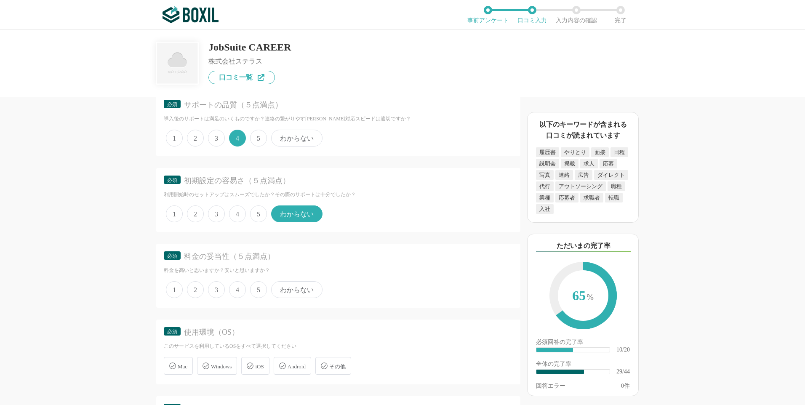
click at [239, 289] on span "4" at bounding box center [237, 289] width 17 height 17
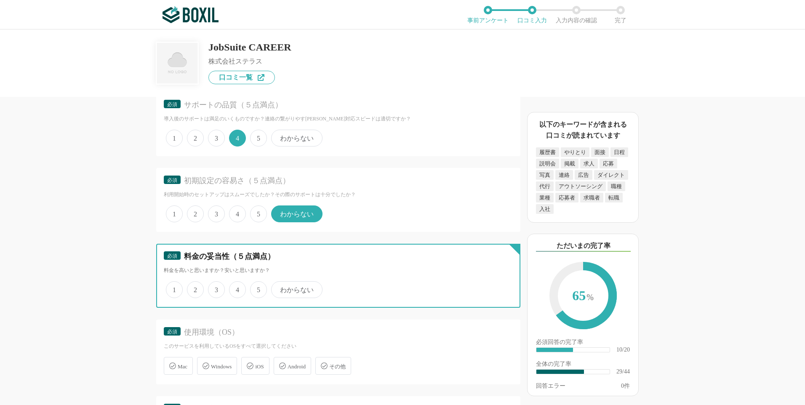
click at [237, 288] on input "4" at bounding box center [233, 285] width 5 height 5
radio input "true"
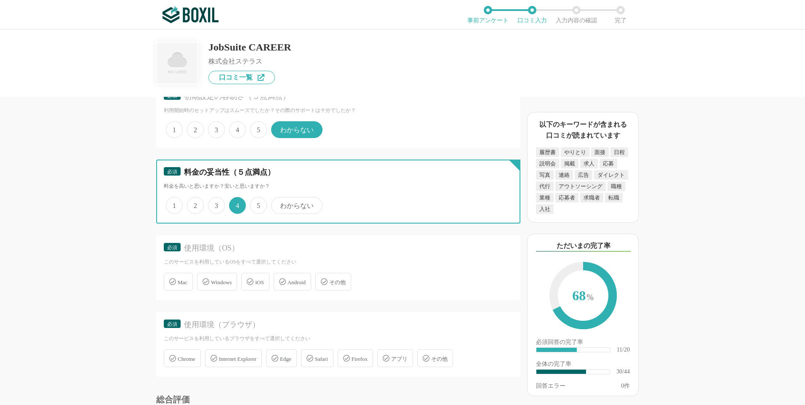
scroll to position [2233, 0]
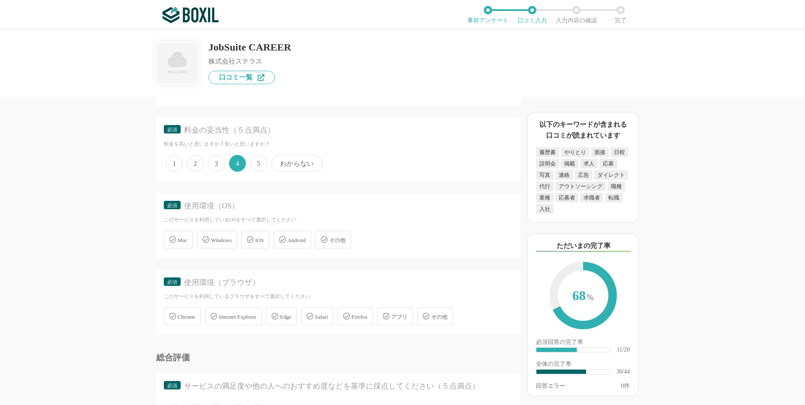
click at [220, 235] on div "Windows" at bounding box center [217, 240] width 40 height 18
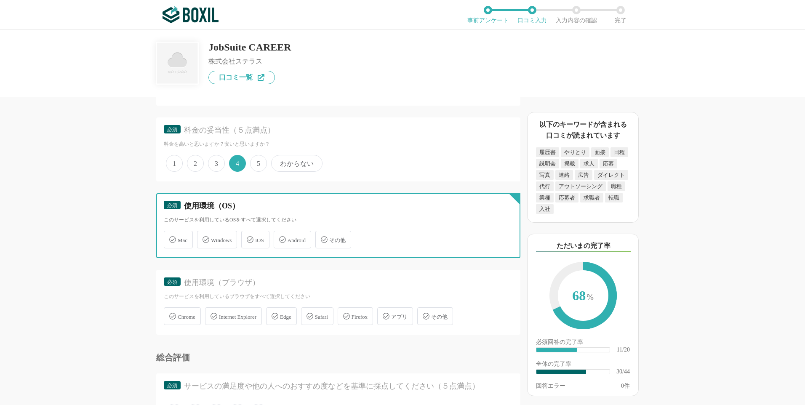
click at [204, 235] on input "Windows" at bounding box center [201, 234] width 5 height 5
checkbox input "true"
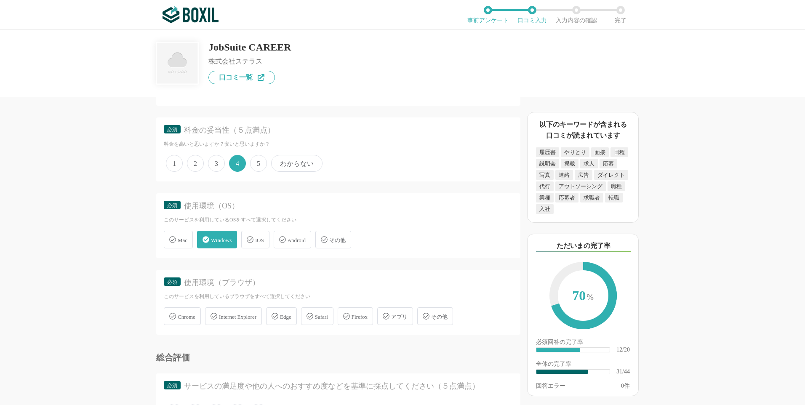
click at [292, 319] on span "Edge" at bounding box center [285, 317] width 11 height 6
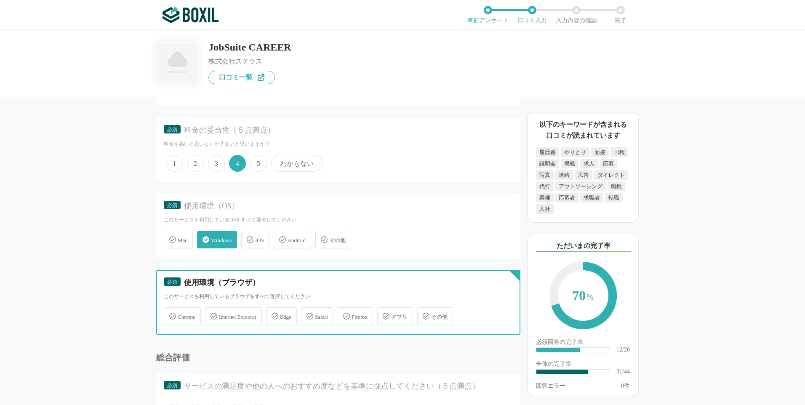
click at [273, 314] on input "Edge" at bounding box center [270, 311] width 5 height 5
checkbox input "true"
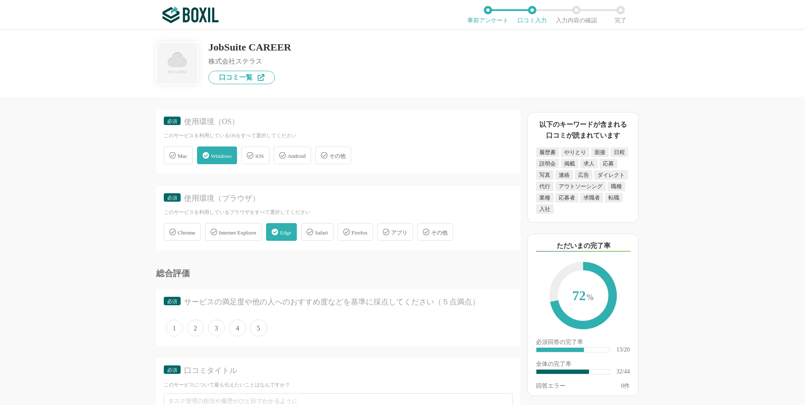
click at [235, 329] on span "4" at bounding box center [237, 328] width 17 height 17
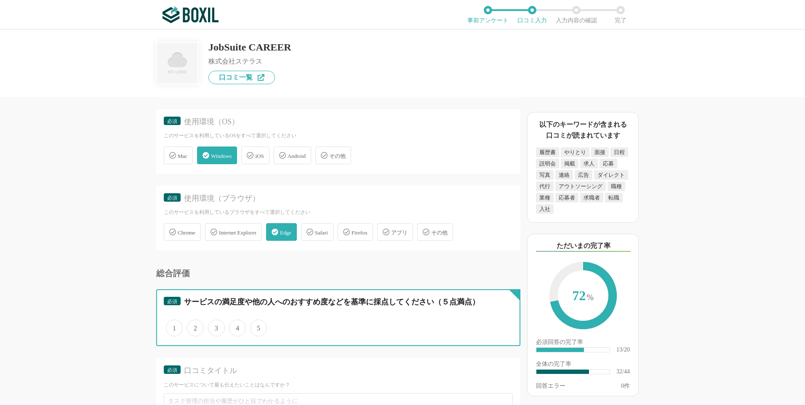
click at [235, 326] on input "4" at bounding box center [233, 323] width 5 height 5
radio input "true"
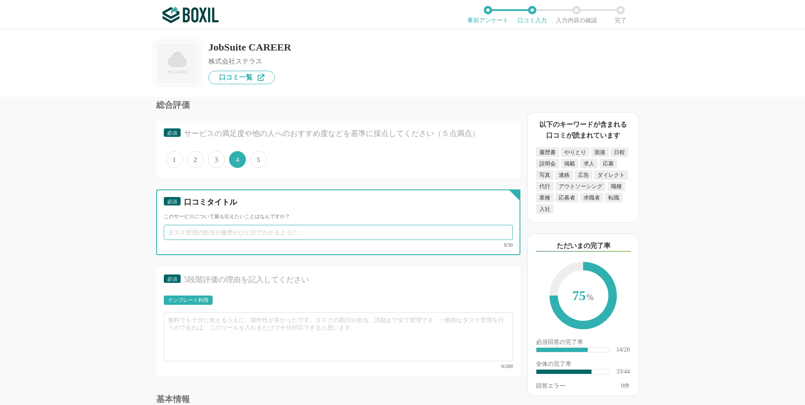
click at [317, 234] on input "text" at bounding box center [338, 232] width 349 height 15
type input "s"
type input "操作のしやすさ"
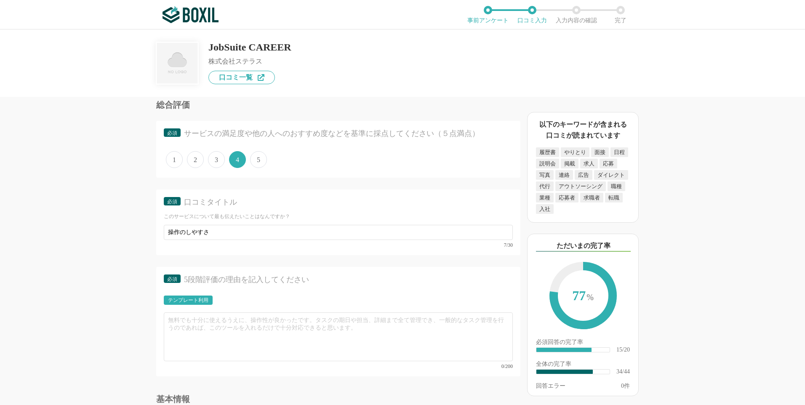
click at [195, 303] on div "テンプレート利用" at bounding box center [188, 300] width 40 height 5
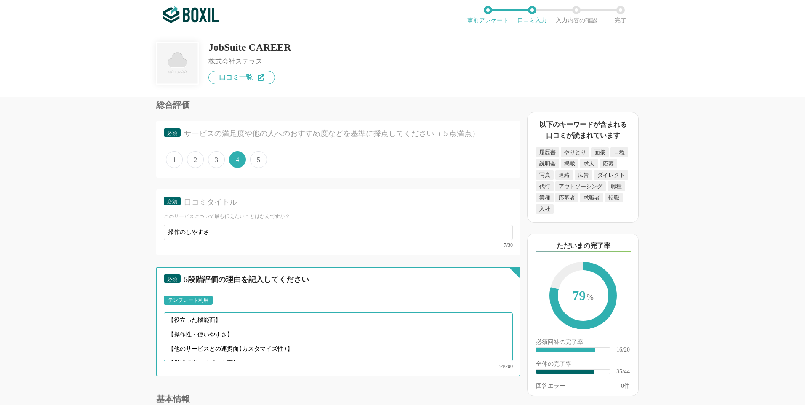
click at [230, 322] on textarea "【役立った機能面】 【操作性・使いやすさ】 【他のサービスとの連携面(カスタマイズ性)】 【営業担当やサポート面】" at bounding box center [338, 337] width 349 height 49
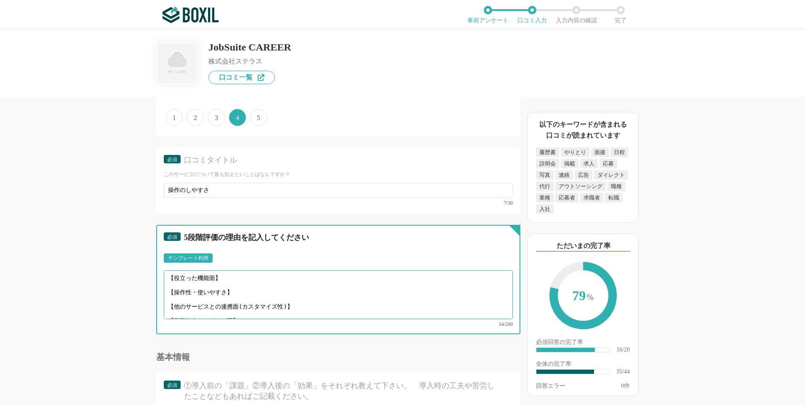
drag, startPoint x: 293, startPoint y: 297, endPoint x: 181, endPoint y: 268, distance: 115.8
click at [181, 268] on div "テンプレート利用 ፠テンプレート文言が変更されてない箇所がある、または使用できないテキスト（記号）が含まれています。 【役立った機能面】 【操作性・使いやすさ…" at bounding box center [338, 290] width 349 height 73
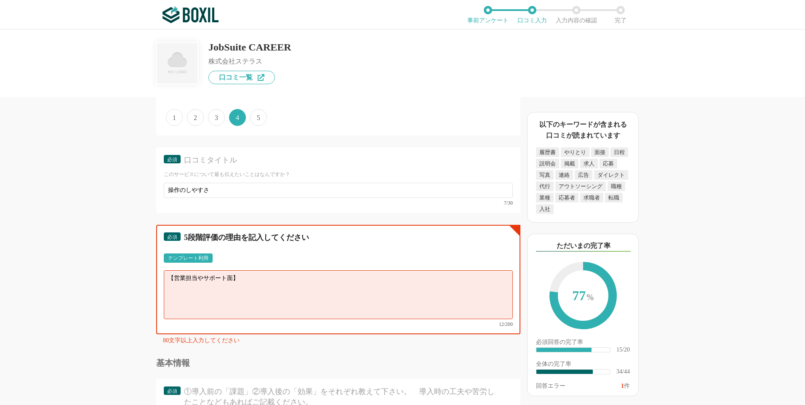
click at [262, 277] on textarea "【営業担当やサポート面】" at bounding box center [338, 294] width 349 height 49
click at [251, 286] on textarea "【営業担当やサポート面】" at bounding box center [338, 294] width 349 height 49
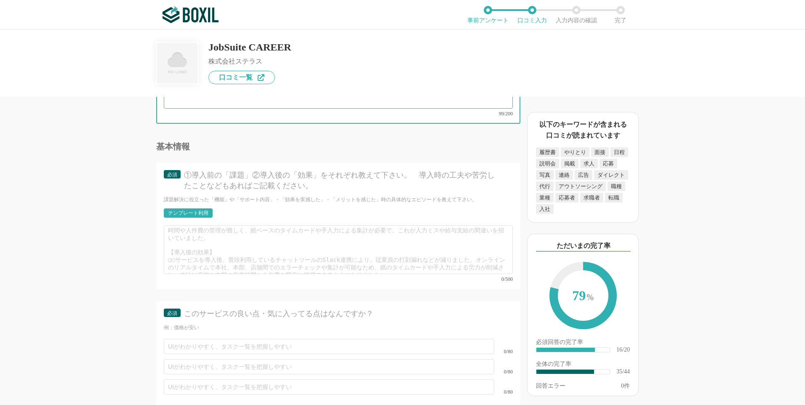
scroll to position [2696, 0]
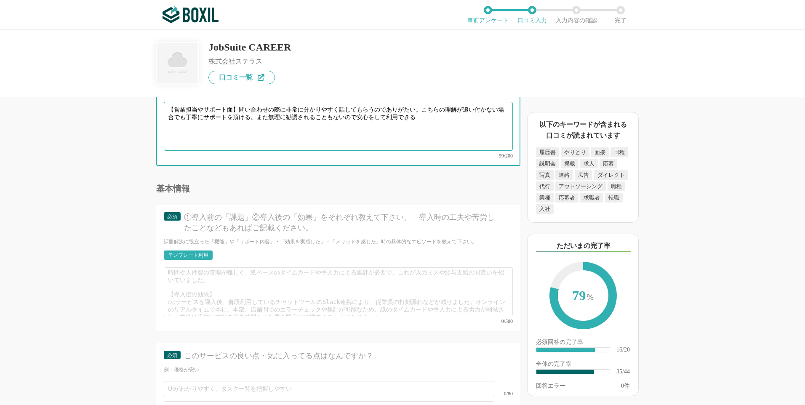
type textarea "【営業担当やサポート面】問い合わせの際に非常に分かりやすく話してもらうのでありがたい。こちらの理解が追い付かない場合でも丁寧にサポートを頂ける。また無理に勧誘…"
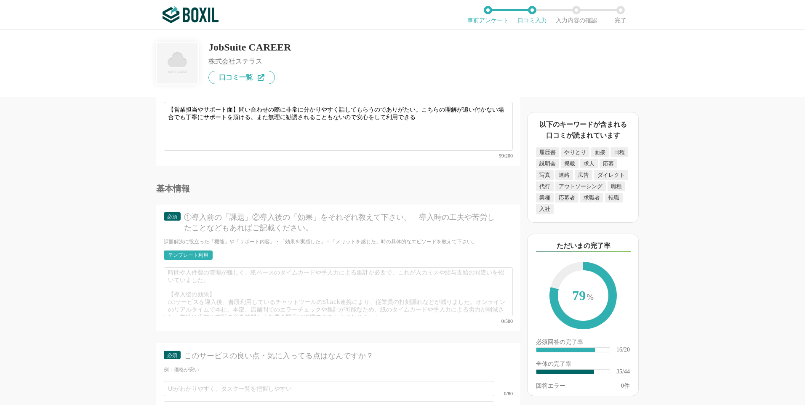
click at [192, 253] on div "テンプレート利用" at bounding box center [188, 255] width 40 height 5
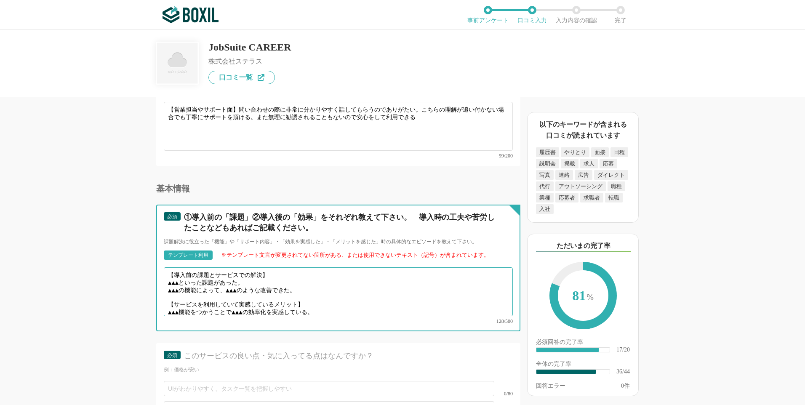
scroll to position [6, 0]
drag, startPoint x: 169, startPoint y: 277, endPoint x: 318, endPoint y: 299, distance: 151.2
click at [318, 299] on textarea "【導入前の課題とサービスでの解決】 ▲▲▲といった課題があった。 ▲▲▲の機能によって、▲▲▲のような改善できた。 【サービスを利用していて実感しているメリッ…" at bounding box center [338, 291] width 349 height 49
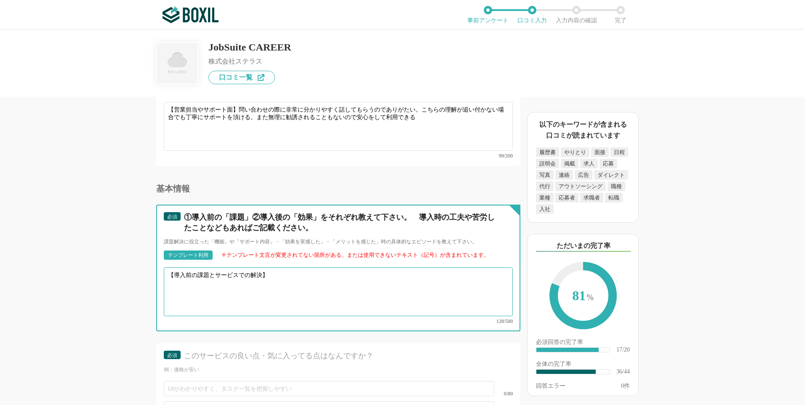
scroll to position [0, 0]
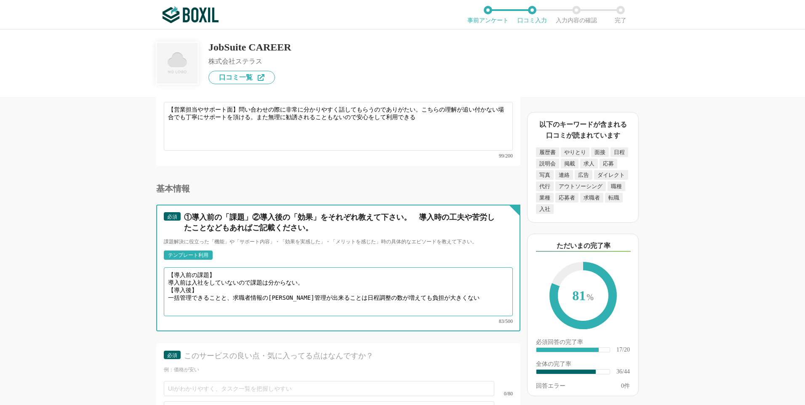
type textarea "【導入前の課題】 導入前は入社をしていないので課題は分からない。 【導入後】 一括管理できることと、求職者情報の[PERSON_NAME]管理が出来ることは日…"
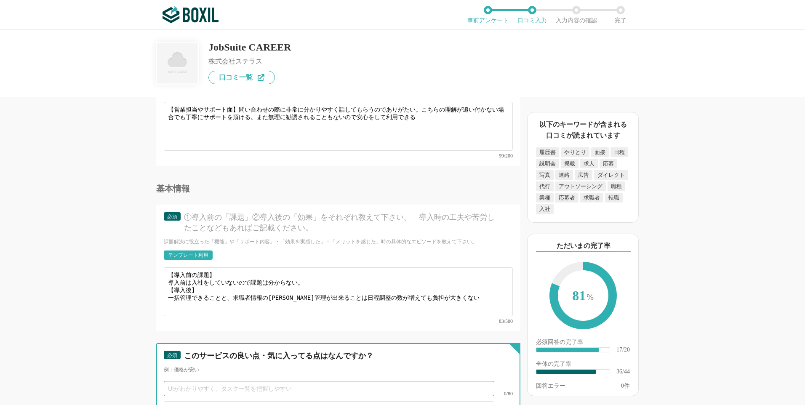
click at [306, 381] on input "text" at bounding box center [329, 388] width 331 height 15
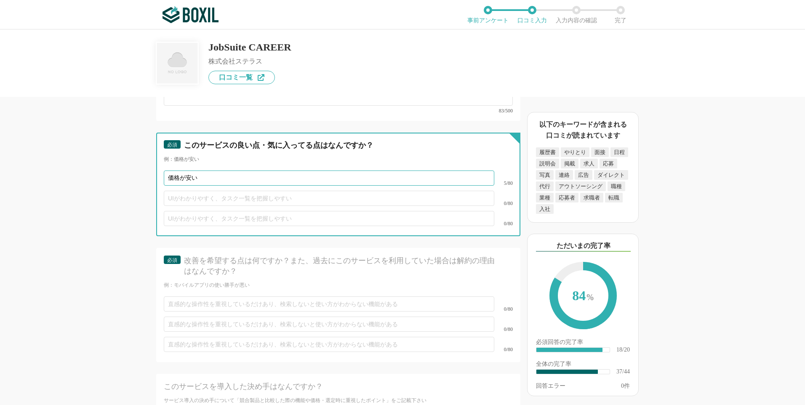
scroll to position [2991, 0]
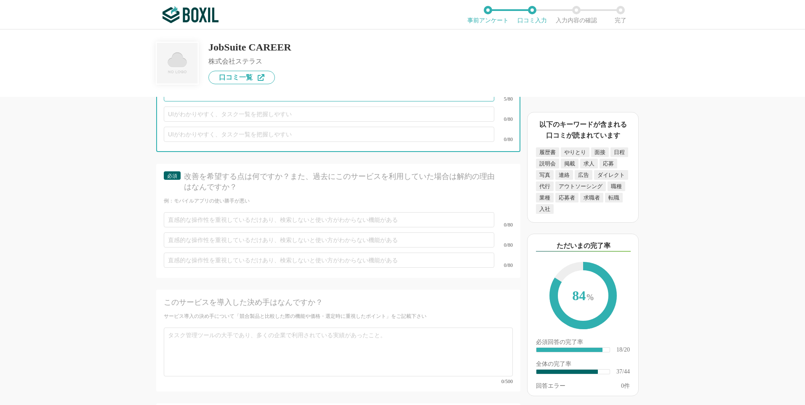
type input "価格が安い"
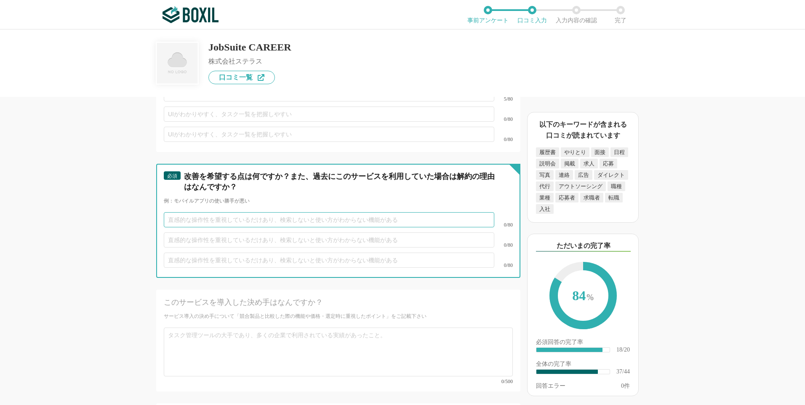
click at [291, 212] on input "text" at bounding box center [329, 219] width 331 height 15
type input "ち"
type input "た"
type input "[PERSON_NAME]"
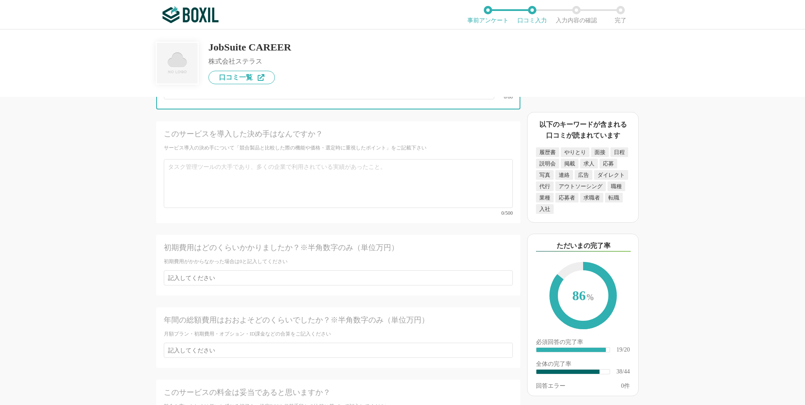
scroll to position [3244, 0]
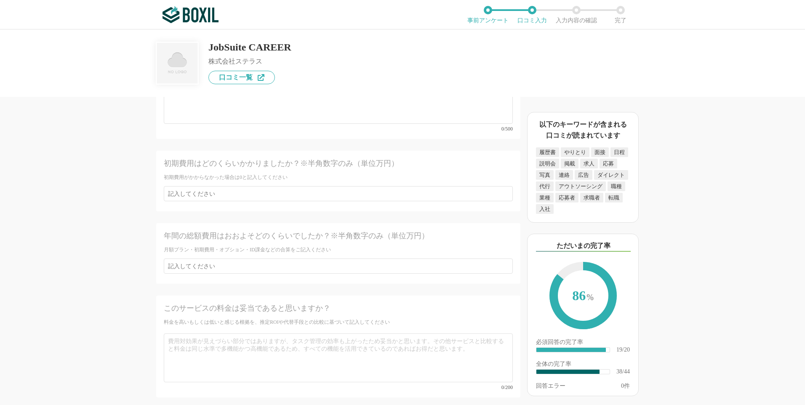
type input "検索をしないと分からない機能がある"
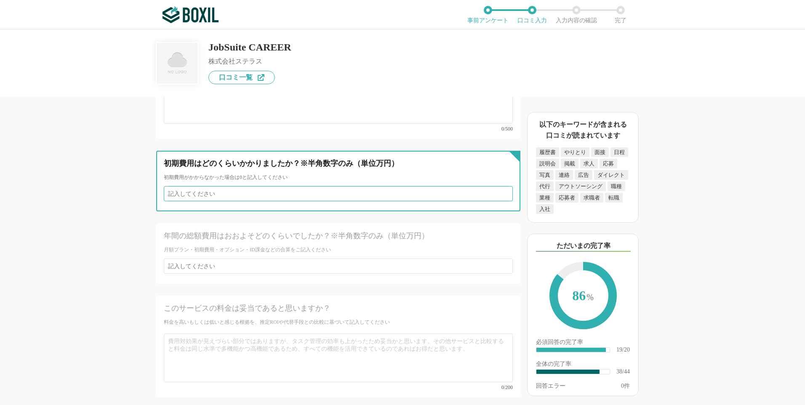
click at [304, 186] on input "number" at bounding box center [338, 193] width 349 height 15
type input "0"
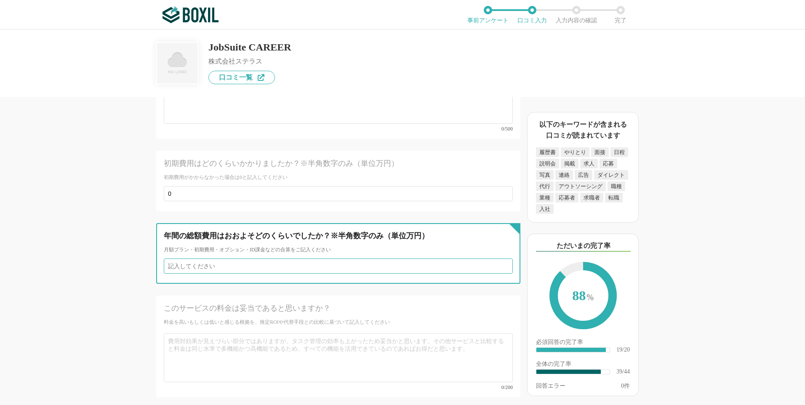
click at [288, 259] on input "number" at bounding box center [338, 266] width 349 height 15
type input "1"
type input "120"
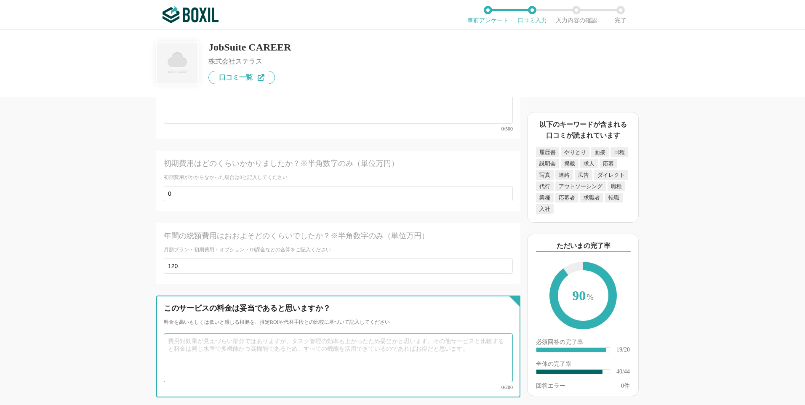
click at [241, 345] on textarea at bounding box center [338, 358] width 349 height 49
type textarea "d"
type textarea "打"
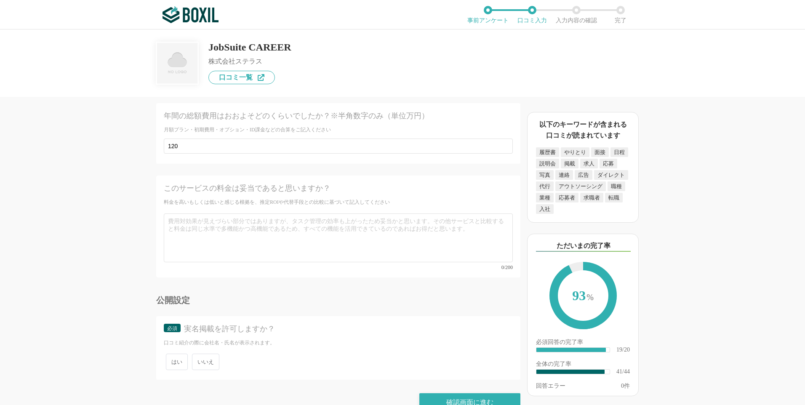
click at [211, 354] on span "いいえ" at bounding box center [205, 362] width 27 height 16
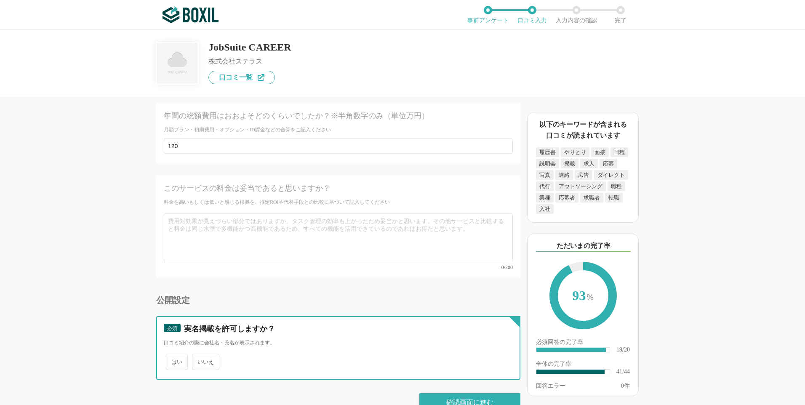
click at [200, 355] on input "いいえ" at bounding box center [196, 357] width 5 height 5
radio input "true"
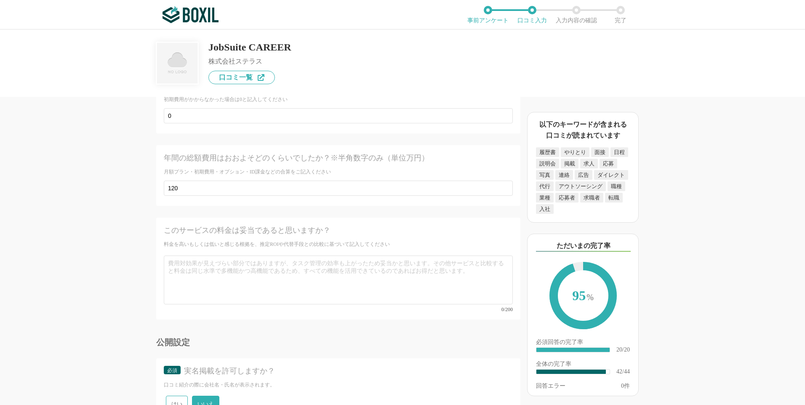
click at [455, 394] on div "はい いいえ" at bounding box center [338, 404] width 349 height 21
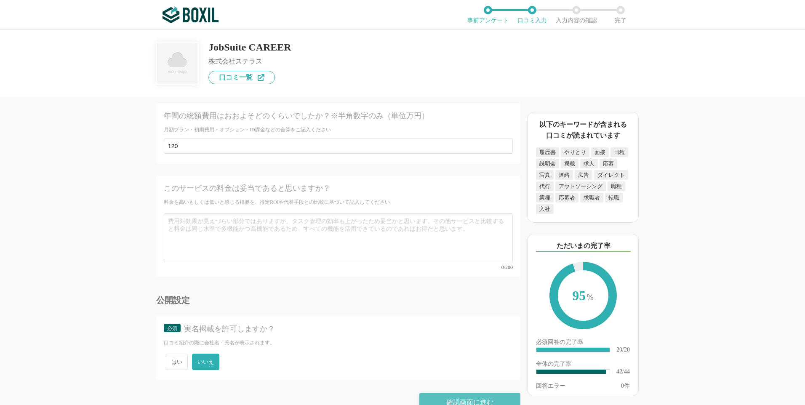
click at [457, 393] on div "確認画面に進む" at bounding box center [470, 402] width 101 height 19
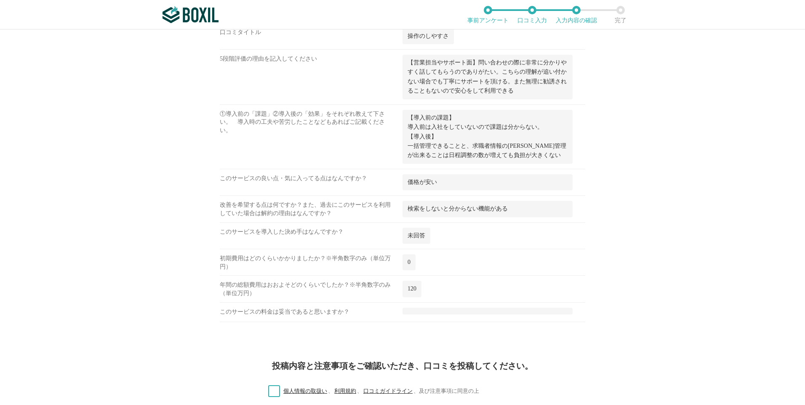
scroll to position [1147, 0]
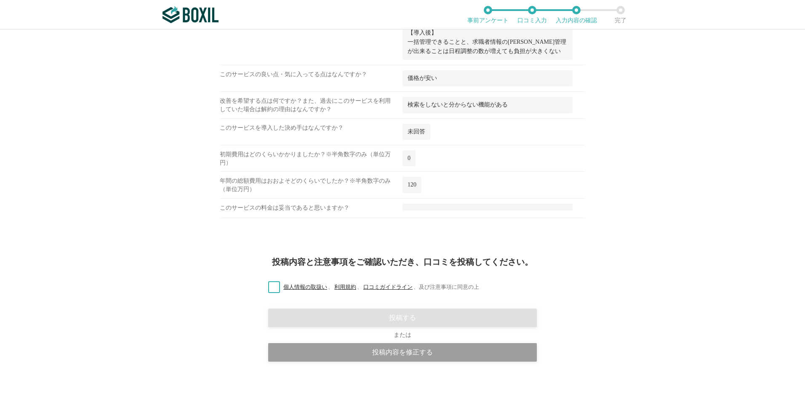
click at [273, 287] on label "個人情報の取扱い 、 利用規約 、 口コミガイドライン 、 及び注意事項に同意の上" at bounding box center [371, 287] width 218 height 9
click at [0, 0] on input "個人情報の取扱い 、 利用規約 、 口コミガイドライン 、 及び注意事項に同意の上" at bounding box center [0, 0] width 0 height 0
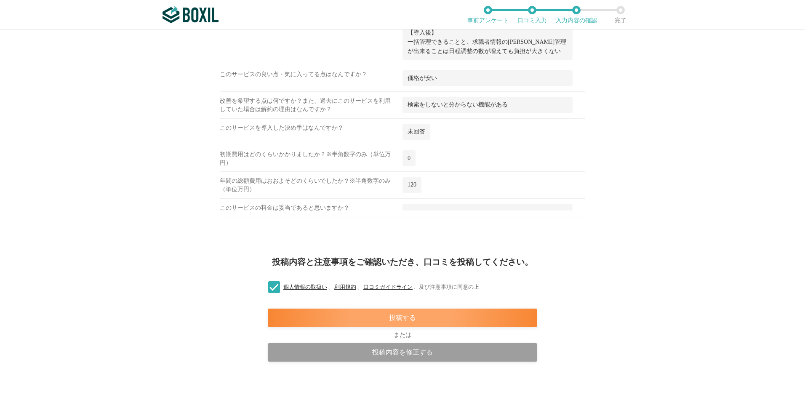
click at [367, 316] on div "投稿する" at bounding box center [402, 318] width 269 height 19
